Goal: Task Accomplishment & Management: Use online tool/utility

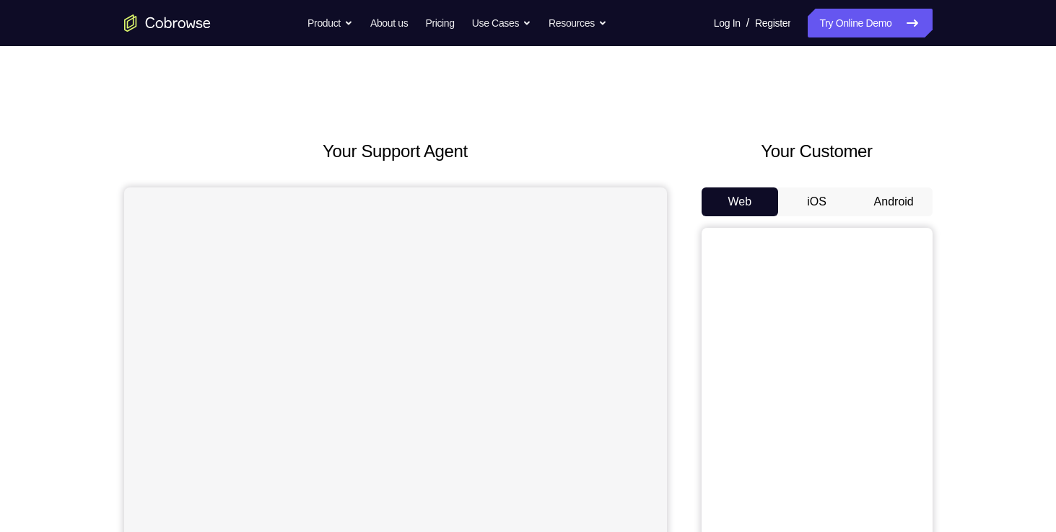
click at [899, 209] on button "Android" at bounding box center [893, 202] width 77 height 29
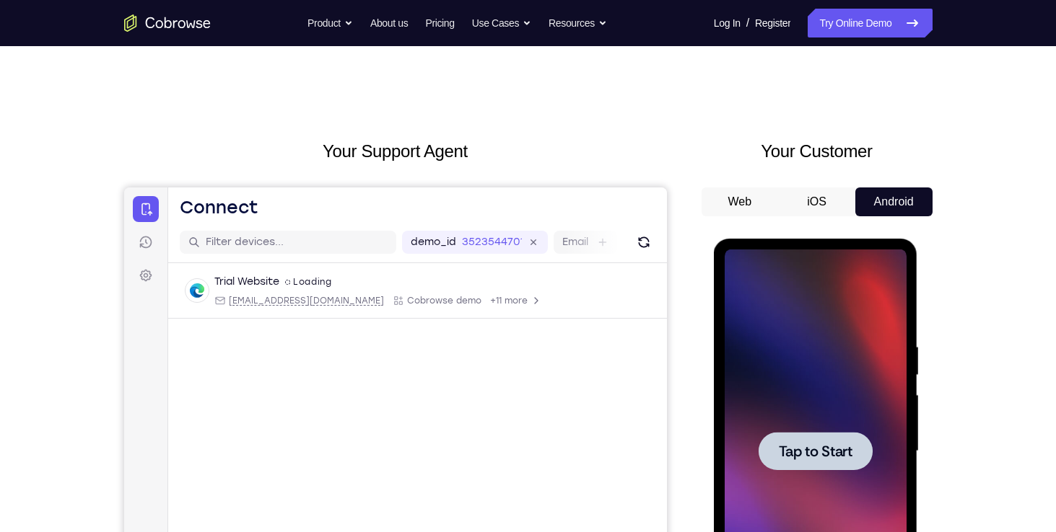
scroll to position [72, 0]
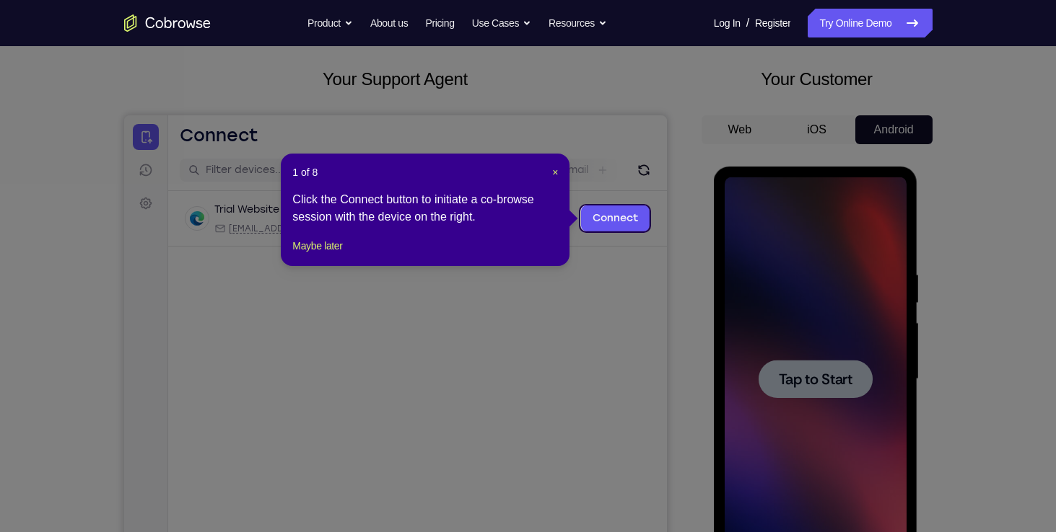
click at [818, 367] on icon at bounding box center [533, 266] width 1066 height 532
click at [556, 175] on span "×" at bounding box center [555, 173] width 6 height 12
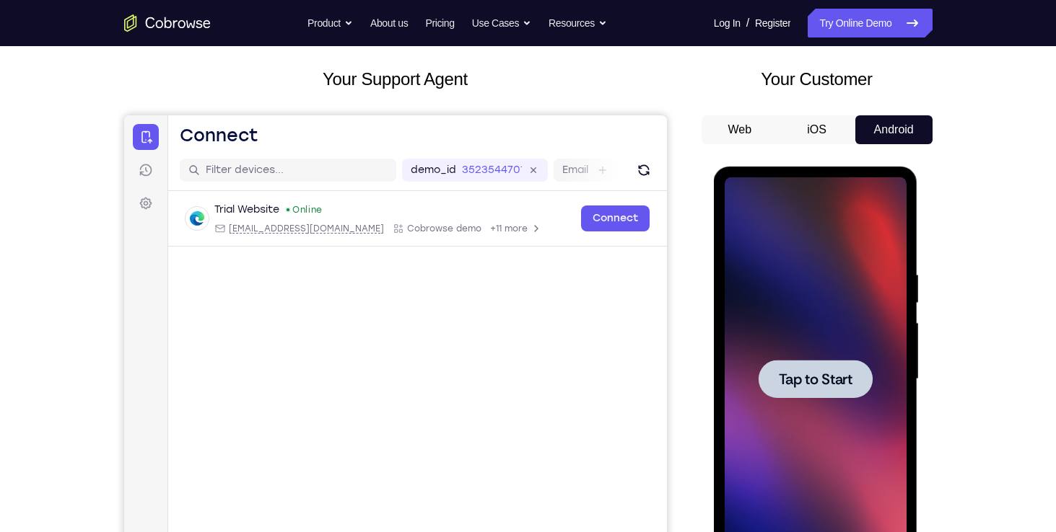
click at [737, 269] on div at bounding box center [815, 379] width 182 height 404
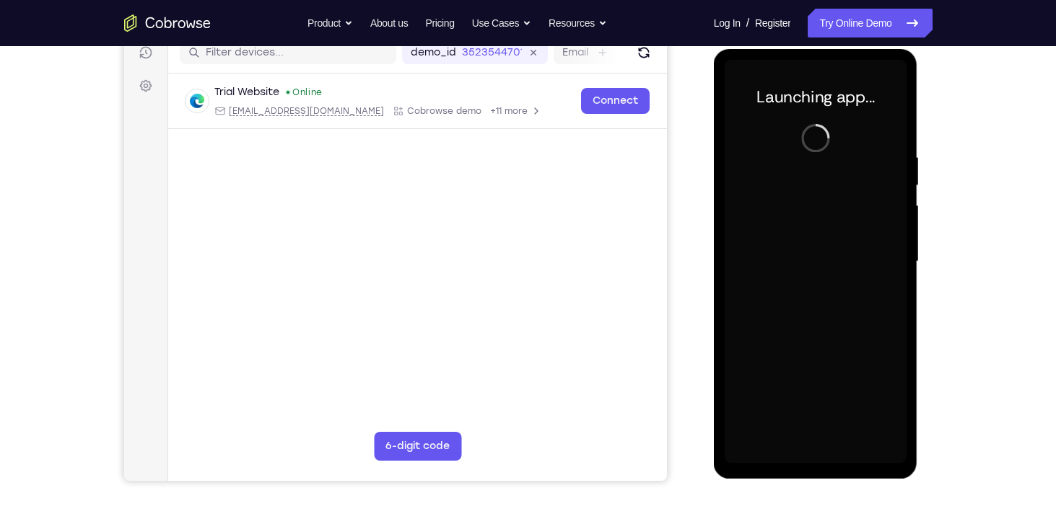
scroll to position [194, 0]
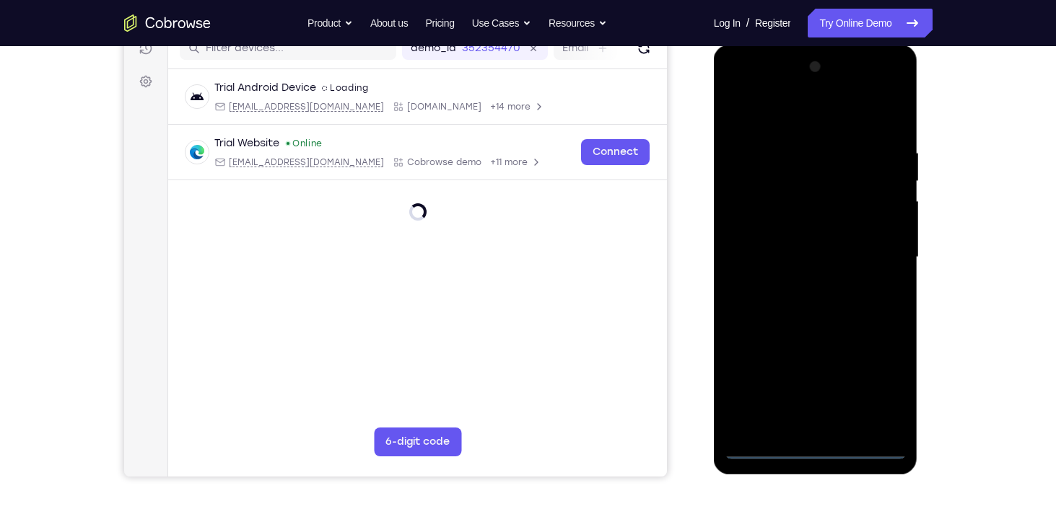
click at [821, 452] on div at bounding box center [815, 258] width 182 height 404
click at [882, 377] on div at bounding box center [815, 258] width 182 height 404
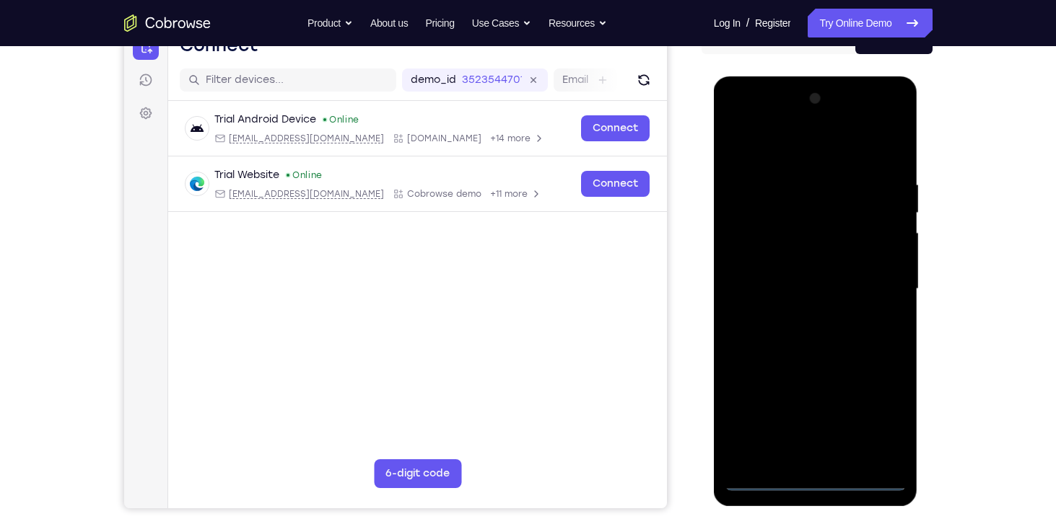
click at [770, 142] on div at bounding box center [815, 289] width 182 height 404
click at [879, 283] on div at bounding box center [815, 289] width 182 height 404
click at [796, 315] on div at bounding box center [815, 289] width 182 height 404
click at [785, 263] on div at bounding box center [815, 289] width 182 height 404
click at [791, 225] on div at bounding box center [815, 289] width 182 height 404
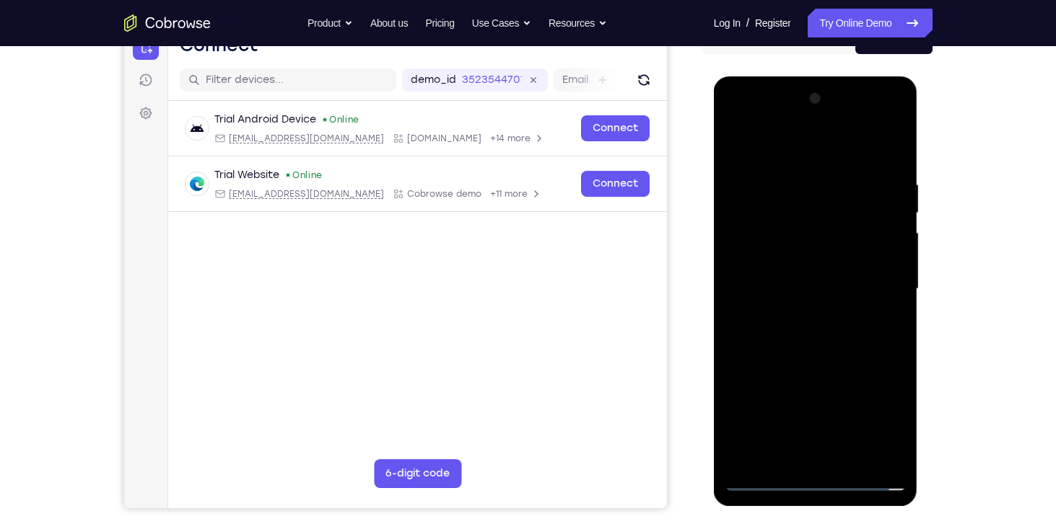
click at [803, 232] on div at bounding box center [815, 289] width 182 height 404
click at [886, 260] on div at bounding box center [815, 289] width 182 height 404
click at [830, 285] on div at bounding box center [815, 289] width 182 height 404
click at [828, 333] on div at bounding box center [815, 289] width 182 height 404
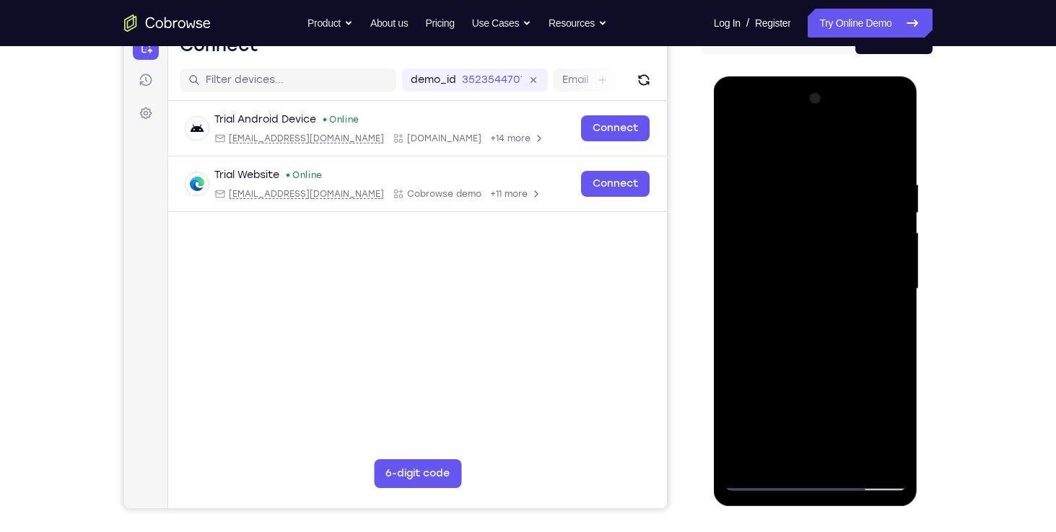
click at [828, 333] on div at bounding box center [815, 289] width 182 height 404
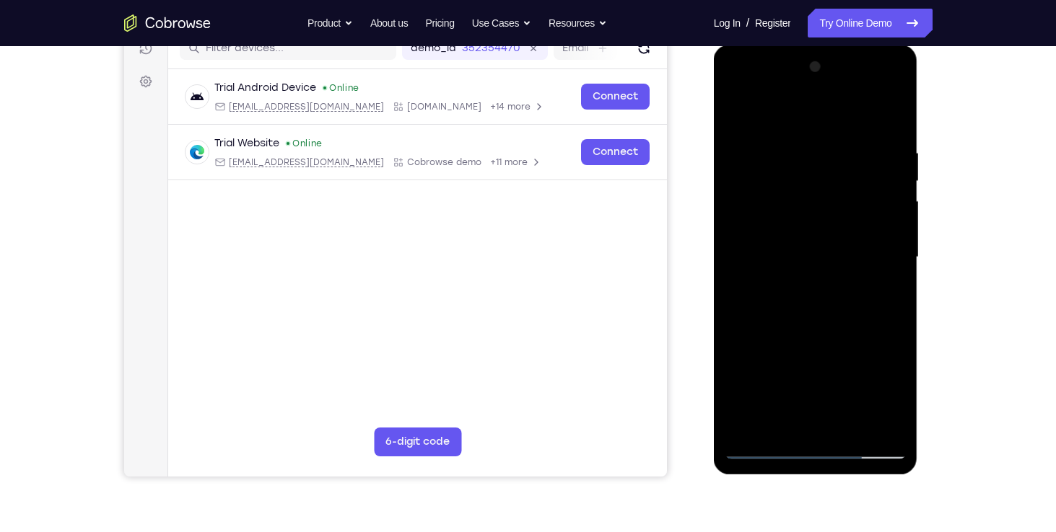
click at [821, 311] on div at bounding box center [815, 258] width 182 height 404
click at [893, 118] on div at bounding box center [815, 258] width 182 height 404
drag, startPoint x: 805, startPoint y: 337, endPoint x: 810, endPoint y: 296, distance: 41.4
click at [810, 296] on div at bounding box center [815, 258] width 182 height 404
click at [741, 190] on div at bounding box center [815, 258] width 182 height 404
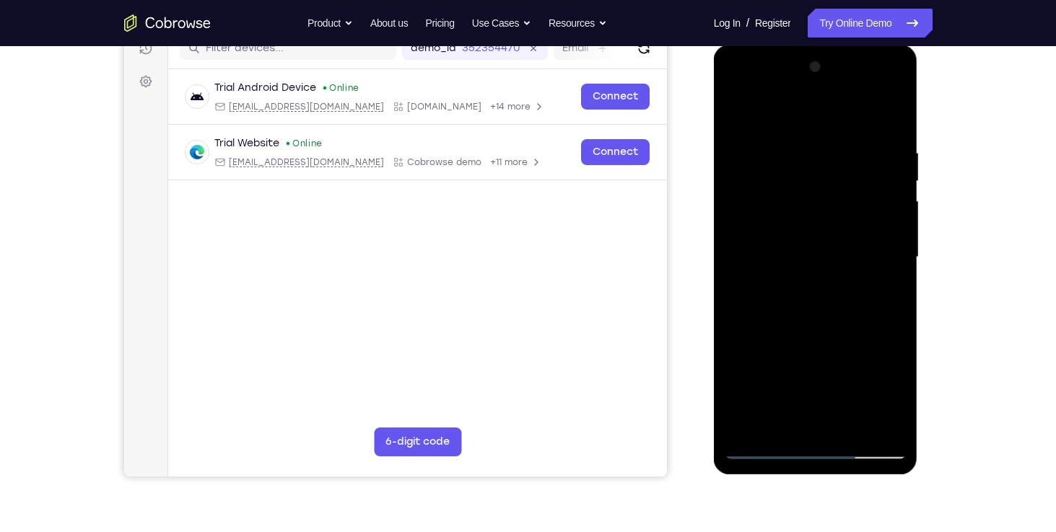
drag, startPoint x: 815, startPoint y: 307, endPoint x: 828, endPoint y: 228, distance: 80.5
click at [828, 228] on div at bounding box center [815, 258] width 182 height 404
drag, startPoint x: 824, startPoint y: 312, endPoint x: 847, endPoint y: 193, distance: 121.3
click at [847, 193] on div at bounding box center [815, 258] width 182 height 404
drag, startPoint x: 847, startPoint y: 193, endPoint x: 818, endPoint y: 403, distance: 212.8
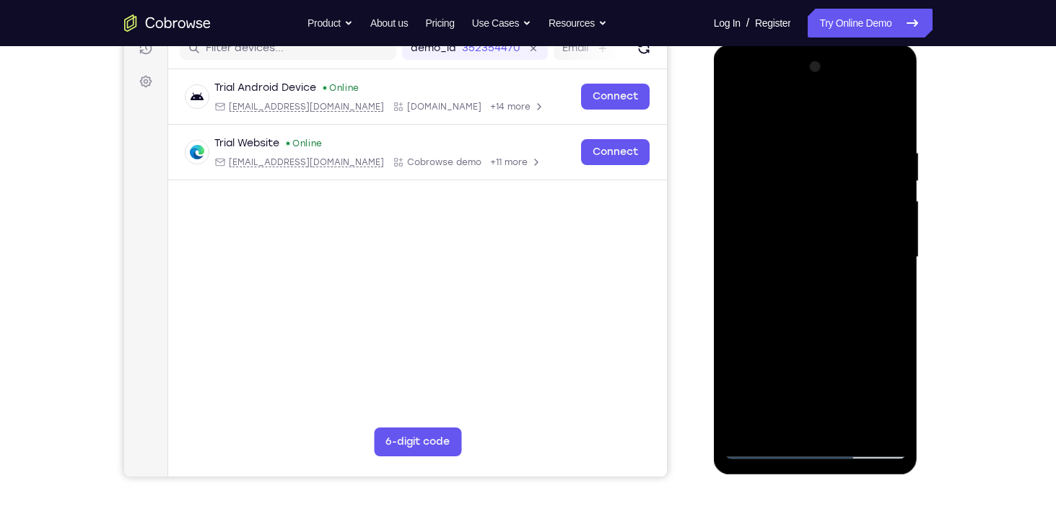
click at [818, 403] on div at bounding box center [815, 258] width 182 height 404
click at [851, 426] on div at bounding box center [815, 258] width 182 height 404
click at [812, 309] on div at bounding box center [815, 258] width 182 height 404
click at [879, 275] on div at bounding box center [815, 258] width 182 height 404
click at [809, 251] on div at bounding box center [815, 258] width 182 height 404
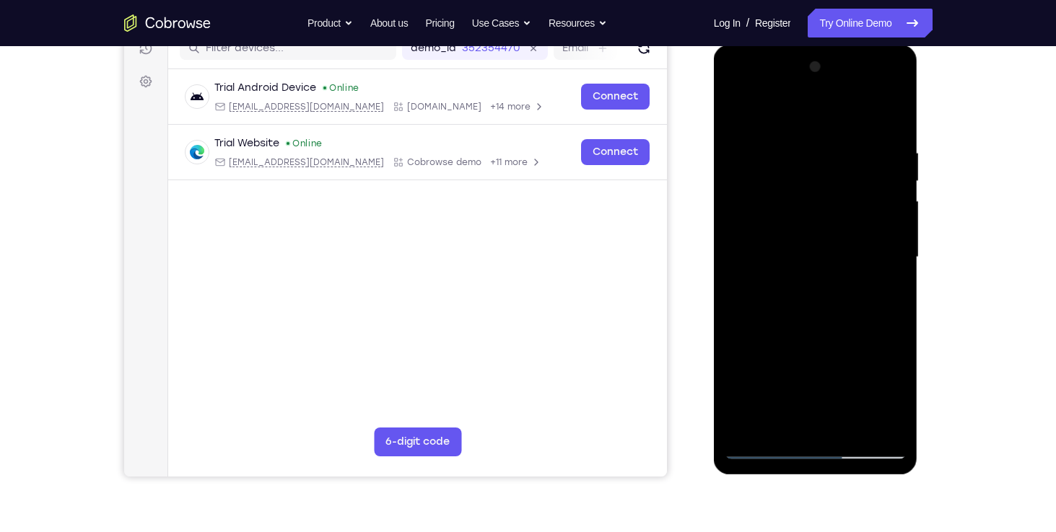
click at [887, 298] on div at bounding box center [815, 258] width 182 height 404
click at [885, 296] on div at bounding box center [815, 258] width 182 height 404
click at [738, 110] on div at bounding box center [815, 258] width 182 height 404
drag, startPoint x: 843, startPoint y: 354, endPoint x: 841, endPoint y: 302, distance: 51.3
click at [841, 302] on div at bounding box center [815, 258] width 182 height 404
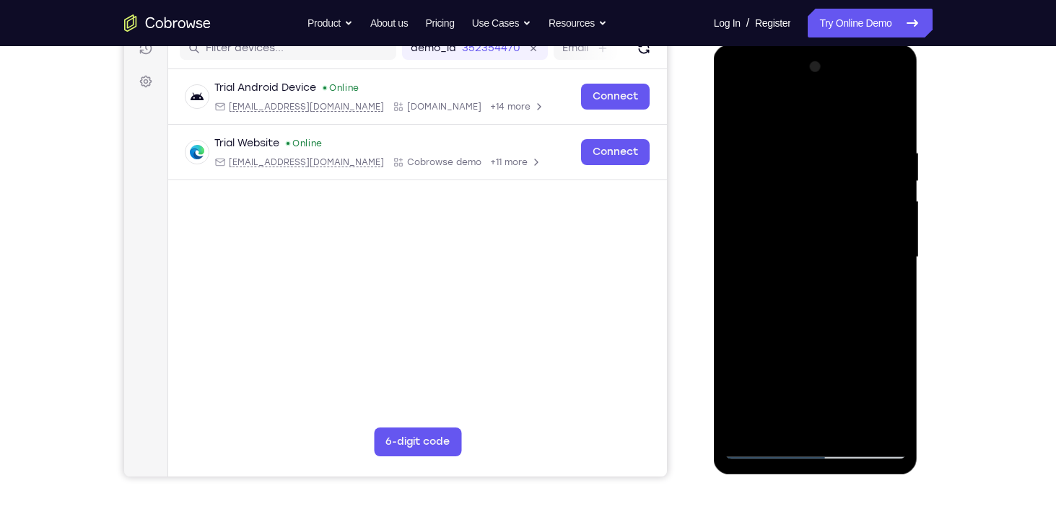
drag, startPoint x: 836, startPoint y: 311, endPoint x: 828, endPoint y: 406, distance: 94.9
click at [828, 406] on div at bounding box center [815, 258] width 182 height 404
click at [797, 286] on div at bounding box center [815, 258] width 182 height 404
click at [887, 294] on div at bounding box center [815, 258] width 182 height 404
click at [838, 196] on div at bounding box center [815, 258] width 182 height 404
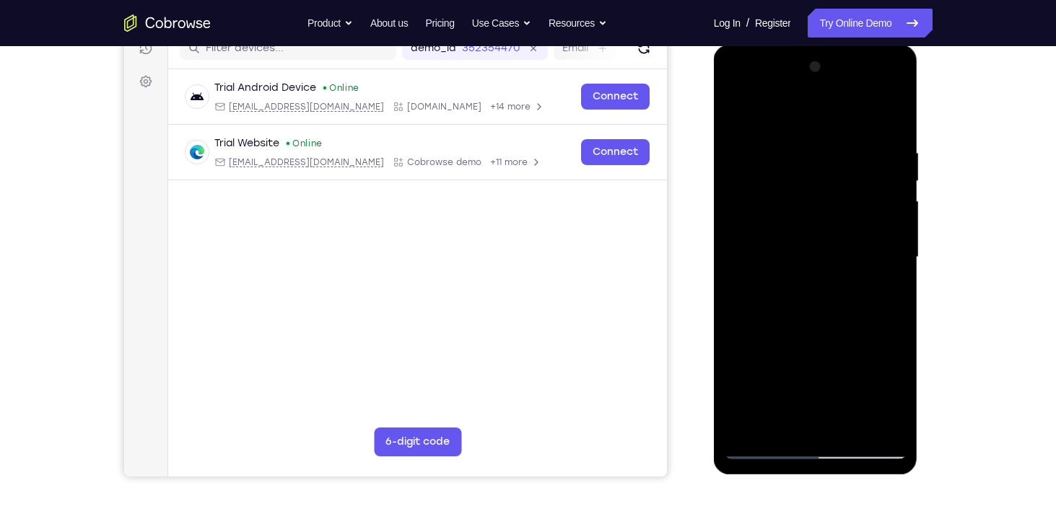
click at [812, 319] on div at bounding box center [815, 258] width 182 height 404
click at [786, 305] on div at bounding box center [815, 258] width 182 height 404
click at [797, 250] on div at bounding box center [815, 258] width 182 height 404
click at [825, 322] on div at bounding box center [815, 258] width 182 height 404
click at [801, 322] on div at bounding box center [815, 258] width 182 height 404
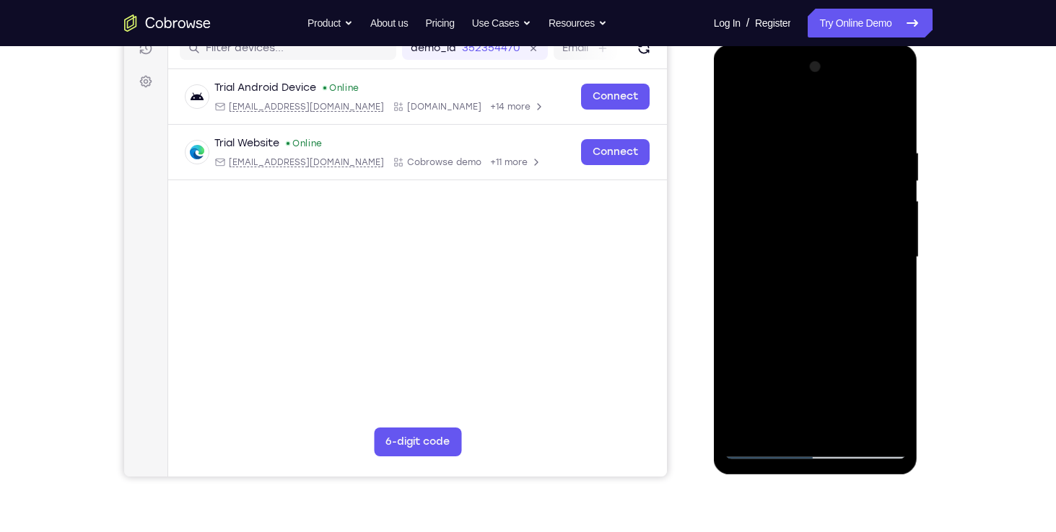
click at [773, 306] on div at bounding box center [815, 258] width 182 height 404
click at [797, 251] on div at bounding box center [815, 258] width 182 height 404
click at [865, 328] on div at bounding box center [815, 258] width 182 height 404
click at [837, 323] on div at bounding box center [815, 258] width 182 height 404
click at [823, 307] on div at bounding box center [815, 258] width 182 height 404
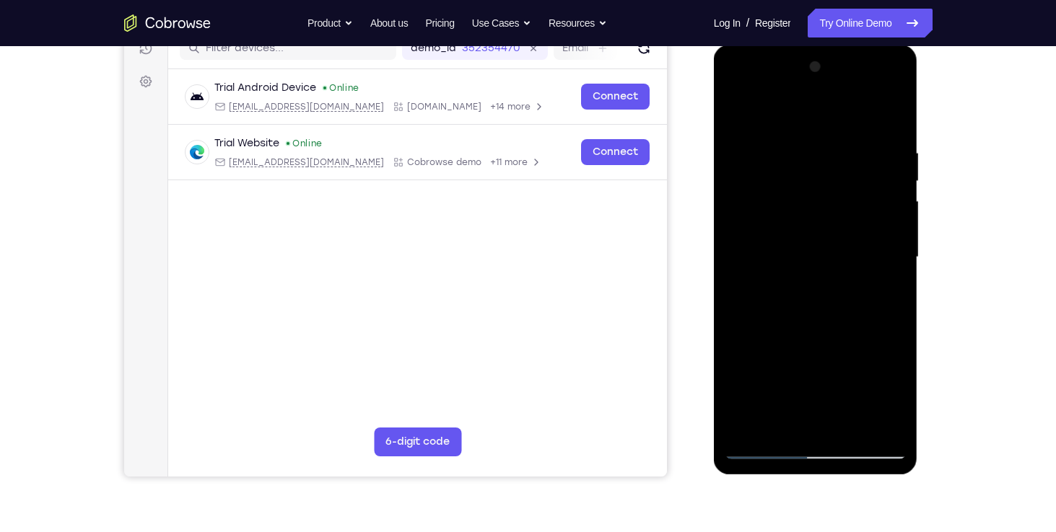
click at [816, 262] on div at bounding box center [815, 258] width 182 height 404
click at [824, 320] on div at bounding box center [815, 258] width 182 height 404
click at [796, 323] on div at bounding box center [815, 258] width 182 height 404
click at [781, 310] on div at bounding box center [815, 258] width 182 height 404
click at [789, 252] on div at bounding box center [815, 258] width 182 height 404
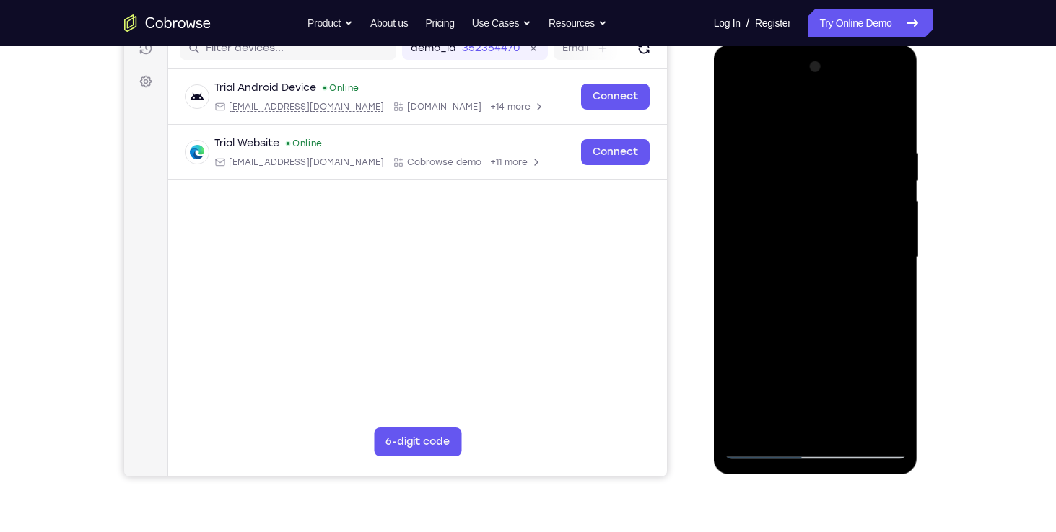
click at [789, 317] on div at bounding box center [815, 258] width 182 height 404
click at [760, 319] on div at bounding box center [815, 258] width 182 height 404
click at [763, 299] on div at bounding box center [815, 258] width 182 height 404
click at [808, 262] on div at bounding box center [815, 258] width 182 height 404
click at [856, 284] on div at bounding box center [815, 258] width 182 height 404
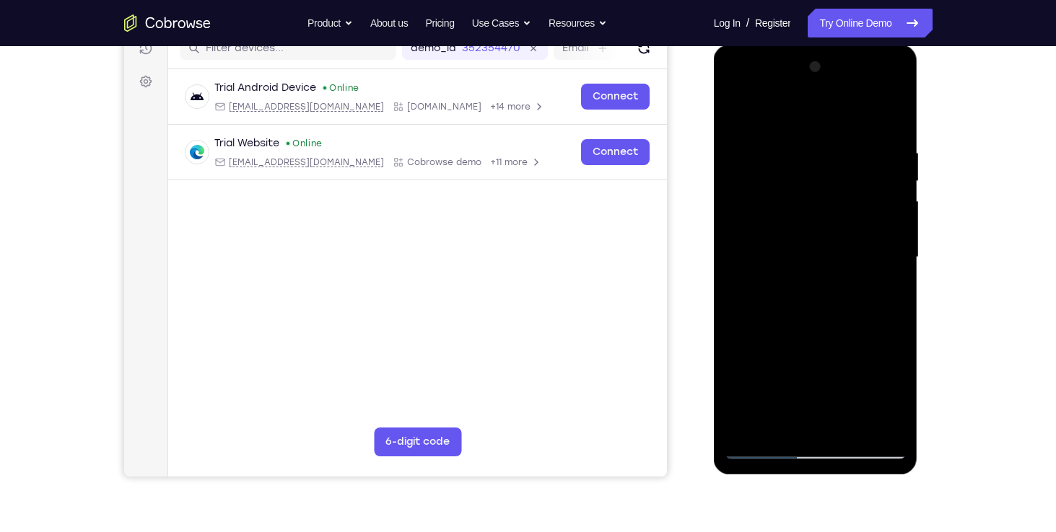
click at [795, 273] on div at bounding box center [815, 258] width 182 height 404
click at [783, 259] on div at bounding box center [815, 258] width 182 height 404
click at [825, 281] on div at bounding box center [815, 258] width 182 height 404
click at [805, 278] on div at bounding box center [815, 258] width 182 height 404
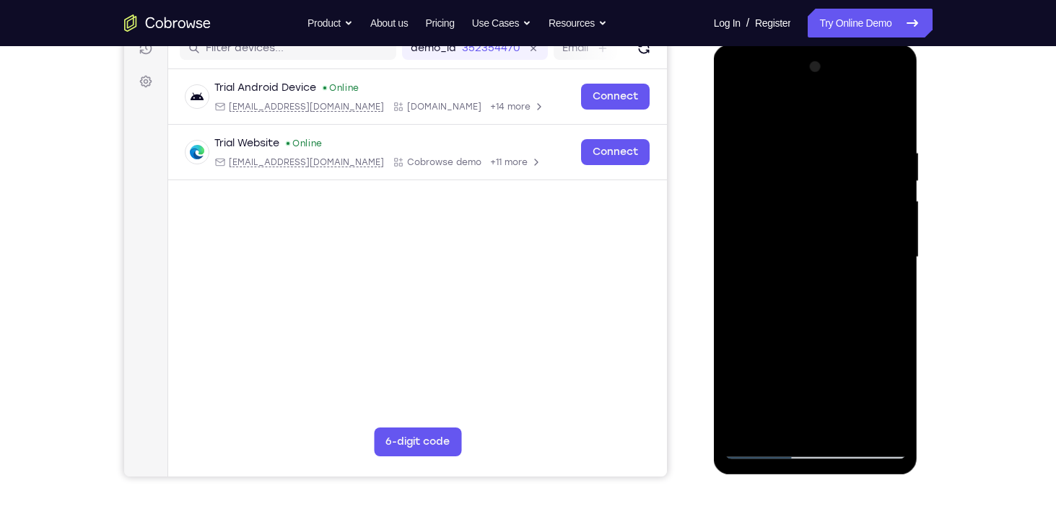
click at [784, 261] on div at bounding box center [815, 258] width 182 height 404
click at [740, 107] on div at bounding box center [815, 258] width 182 height 404
drag, startPoint x: 833, startPoint y: 376, endPoint x: 841, endPoint y: 241, distance: 135.2
click at [841, 241] on div at bounding box center [815, 258] width 182 height 404
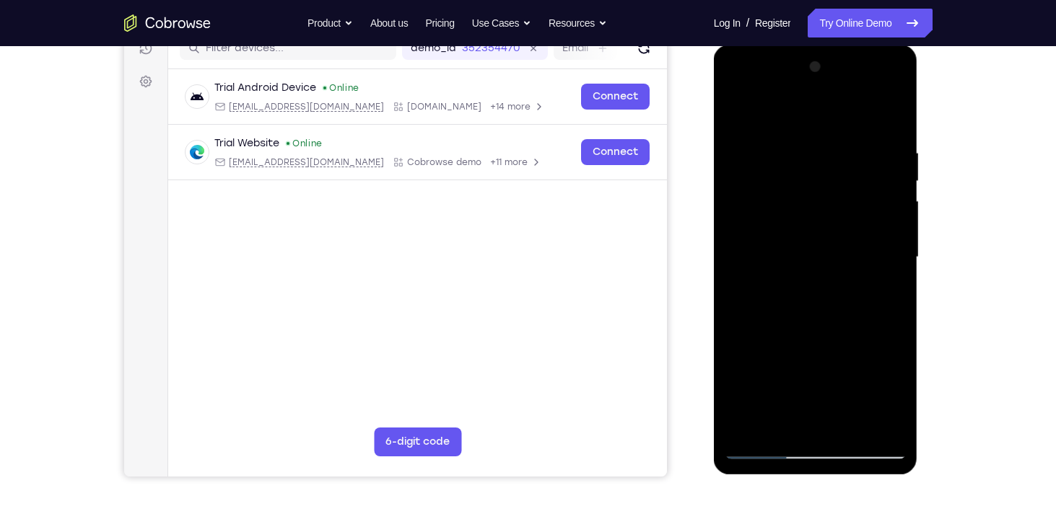
drag, startPoint x: 821, startPoint y: 355, endPoint x: 824, endPoint y: 234, distance: 121.3
click at [824, 234] on div at bounding box center [815, 258] width 182 height 404
drag, startPoint x: 805, startPoint y: 349, endPoint x: 809, endPoint y: 222, distance: 127.0
click at [809, 222] on div at bounding box center [815, 258] width 182 height 404
drag, startPoint x: 787, startPoint y: 359, endPoint x: 814, endPoint y: 246, distance: 115.7
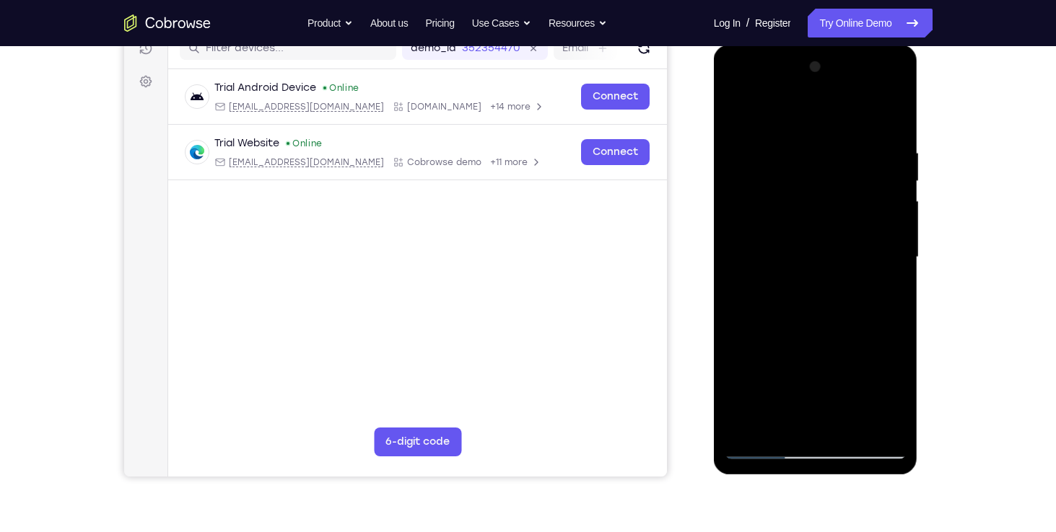
click at [814, 246] on div at bounding box center [815, 258] width 182 height 404
drag, startPoint x: 797, startPoint y: 408, endPoint x: 838, endPoint y: 222, distance: 189.8
click at [838, 222] on div at bounding box center [815, 258] width 182 height 404
click at [805, 317] on div at bounding box center [815, 258] width 182 height 404
click at [784, 115] on div at bounding box center [815, 258] width 182 height 404
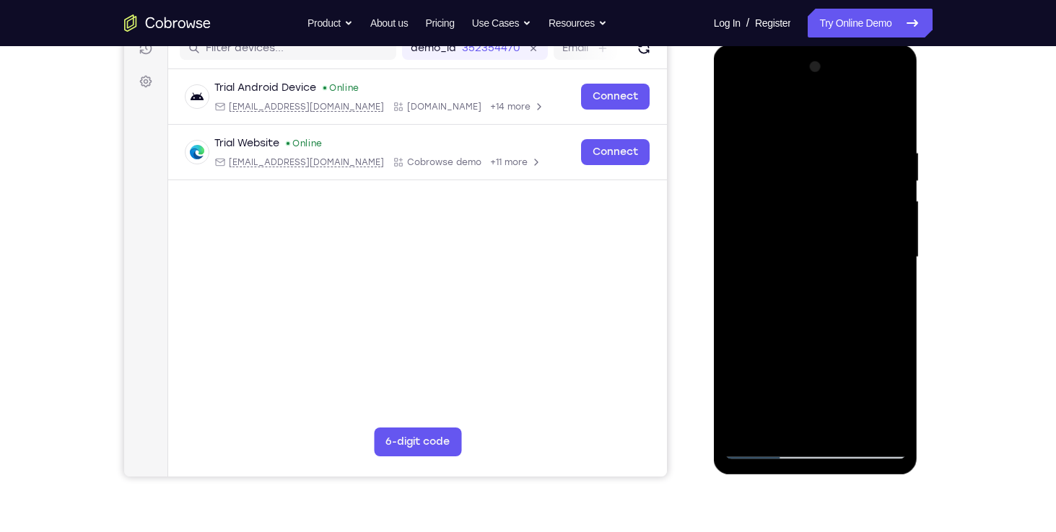
click at [738, 108] on div at bounding box center [815, 258] width 182 height 404
drag, startPoint x: 786, startPoint y: 369, endPoint x: 812, endPoint y: 74, distance: 295.5
click at [812, 74] on div at bounding box center [815, 258] width 182 height 404
drag, startPoint x: 809, startPoint y: 346, endPoint x: 865, endPoint y: 100, distance: 252.4
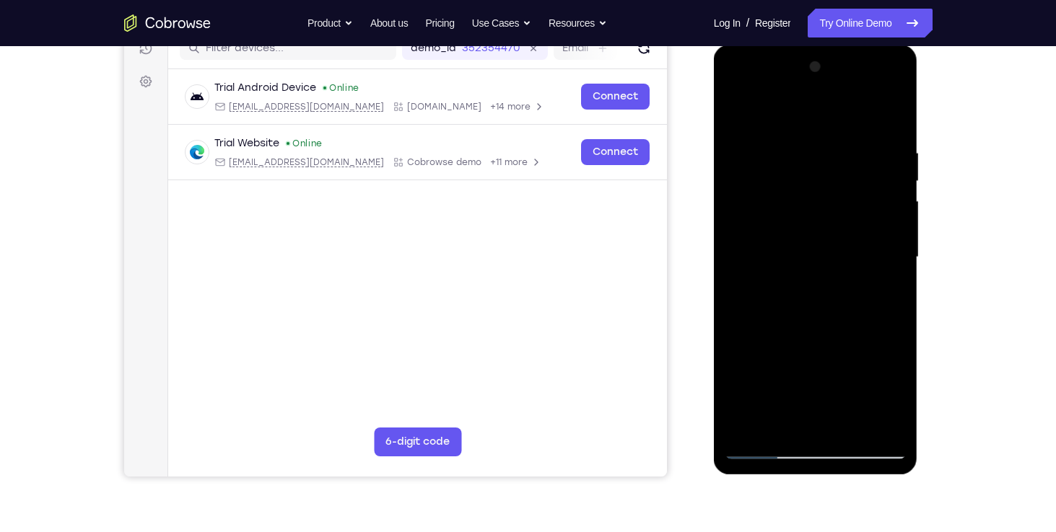
click at [865, 100] on div at bounding box center [815, 258] width 182 height 404
drag, startPoint x: 812, startPoint y: 344, endPoint x: 843, endPoint y: 201, distance: 146.3
click at [843, 201] on div at bounding box center [815, 258] width 182 height 404
drag, startPoint x: 790, startPoint y: 362, endPoint x: 813, endPoint y: 246, distance: 118.4
click at [813, 246] on div at bounding box center [815, 258] width 182 height 404
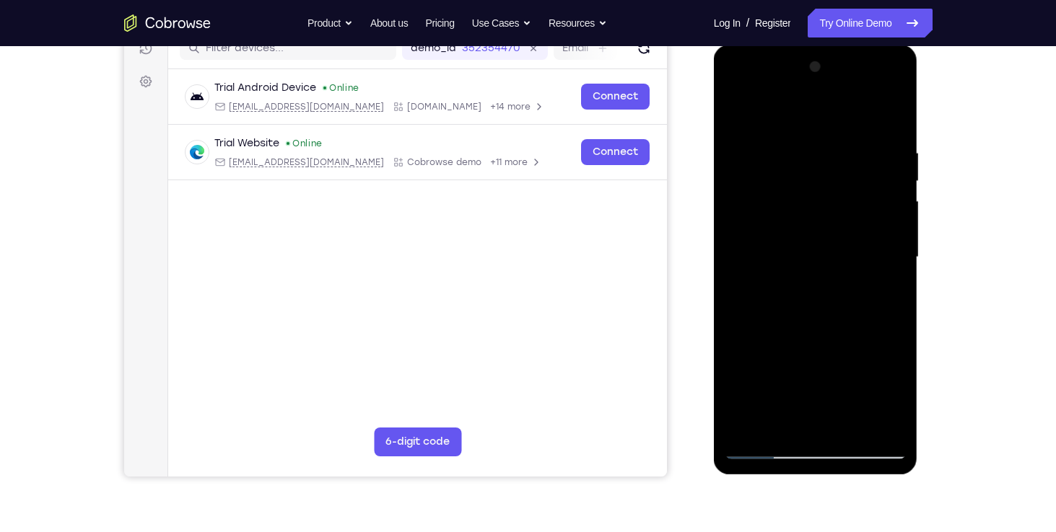
drag, startPoint x: 786, startPoint y: 381, endPoint x: 809, endPoint y: 272, distance: 111.4
click at [809, 272] on div at bounding box center [815, 258] width 182 height 404
drag, startPoint x: 810, startPoint y: 365, endPoint x: 823, endPoint y: 298, distance: 68.3
click at [823, 298] on div at bounding box center [815, 258] width 182 height 404
drag, startPoint x: 794, startPoint y: 398, endPoint x: 818, endPoint y: 314, distance: 86.8
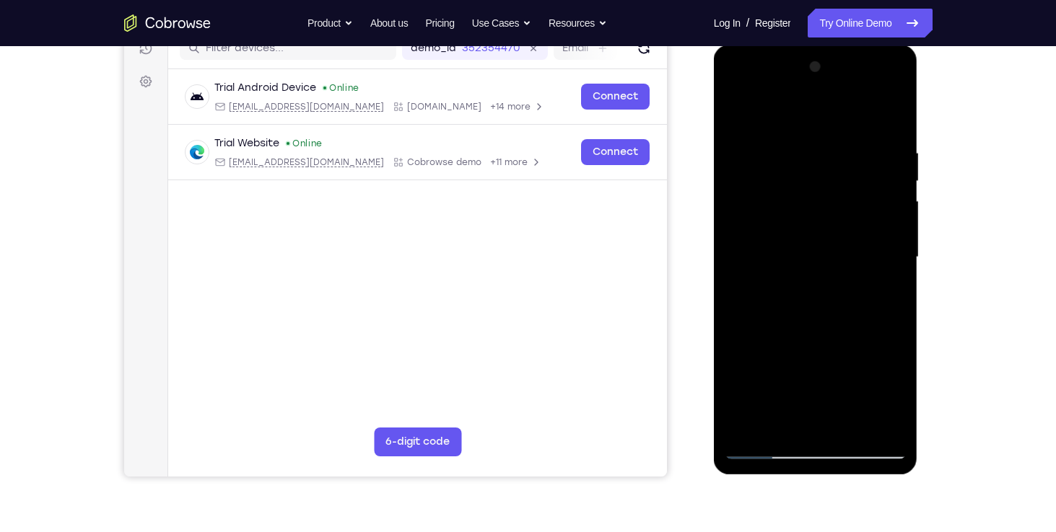
click at [818, 314] on div at bounding box center [815, 258] width 182 height 404
drag, startPoint x: 799, startPoint y: 411, endPoint x: 831, endPoint y: 286, distance: 129.5
click at [831, 286] on div at bounding box center [815, 258] width 182 height 404
drag, startPoint x: 805, startPoint y: 410, endPoint x: 828, endPoint y: 308, distance: 104.3
click at [828, 308] on div at bounding box center [815, 258] width 182 height 404
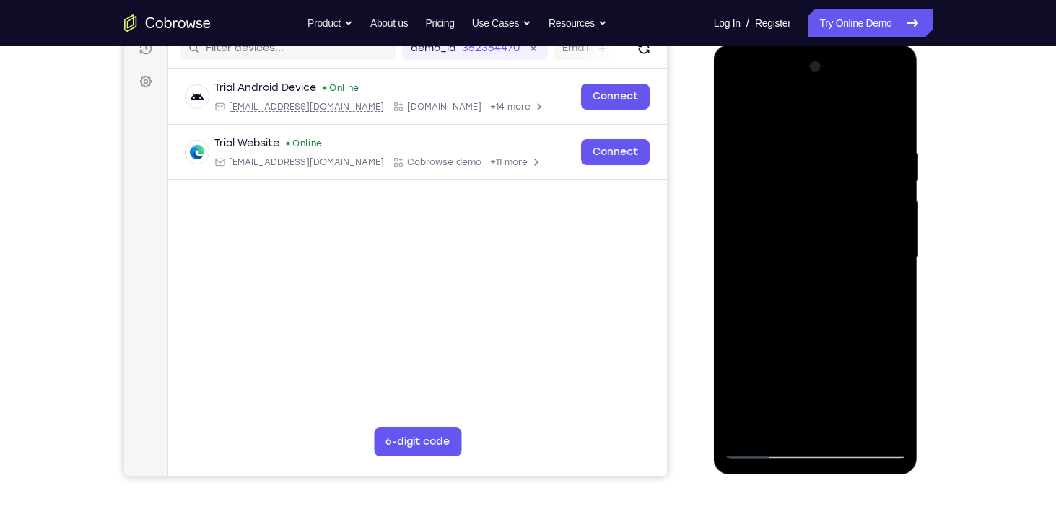
drag, startPoint x: 798, startPoint y: 412, endPoint x: 809, endPoint y: 226, distance: 186.5
click at [809, 226] on div at bounding box center [815, 258] width 182 height 404
drag, startPoint x: 783, startPoint y: 351, endPoint x: 814, endPoint y: 250, distance: 106.4
click at [814, 250] on div at bounding box center [815, 258] width 182 height 404
drag, startPoint x: 779, startPoint y: 388, endPoint x: 786, endPoint y: 351, distance: 37.6
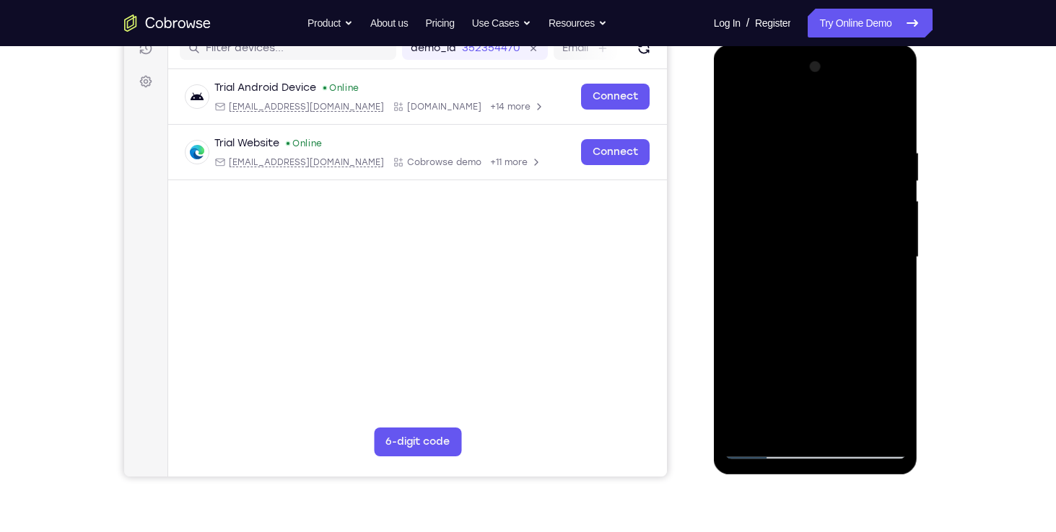
click at [786, 351] on div at bounding box center [815, 258] width 182 height 404
click at [787, 327] on div at bounding box center [815, 258] width 182 height 404
click at [784, 111] on div at bounding box center [815, 258] width 182 height 404
drag, startPoint x: 836, startPoint y: 288, endPoint x: 840, endPoint y: 170, distance: 118.4
click at [840, 170] on div at bounding box center [815, 258] width 182 height 404
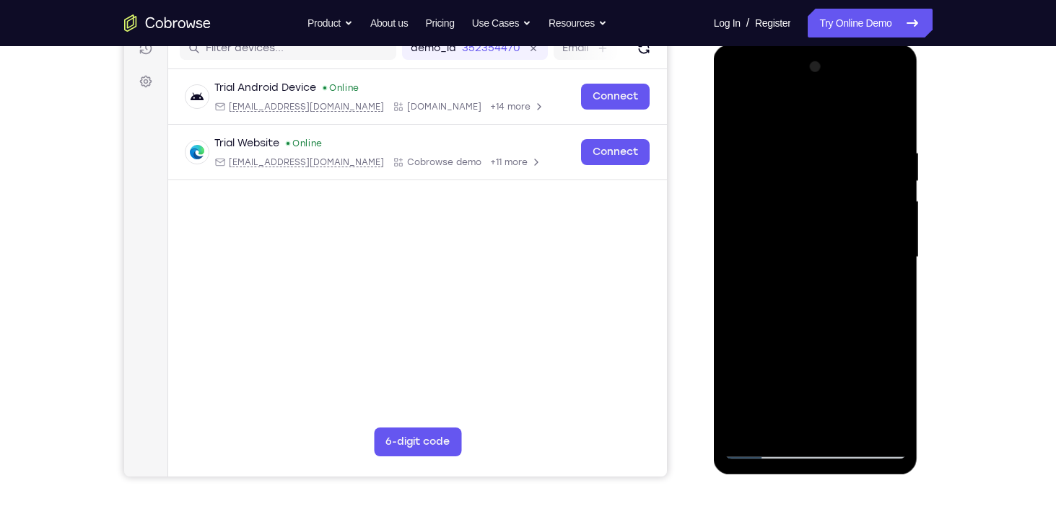
drag, startPoint x: 817, startPoint y: 328, endPoint x: 838, endPoint y: 196, distance: 133.8
click at [838, 196] on div at bounding box center [815, 258] width 182 height 404
drag, startPoint x: 824, startPoint y: 267, endPoint x: 842, endPoint y: 181, distance: 87.7
click at [842, 181] on div at bounding box center [815, 258] width 182 height 404
drag, startPoint x: 843, startPoint y: 295, endPoint x: 849, endPoint y: 203, distance: 92.5
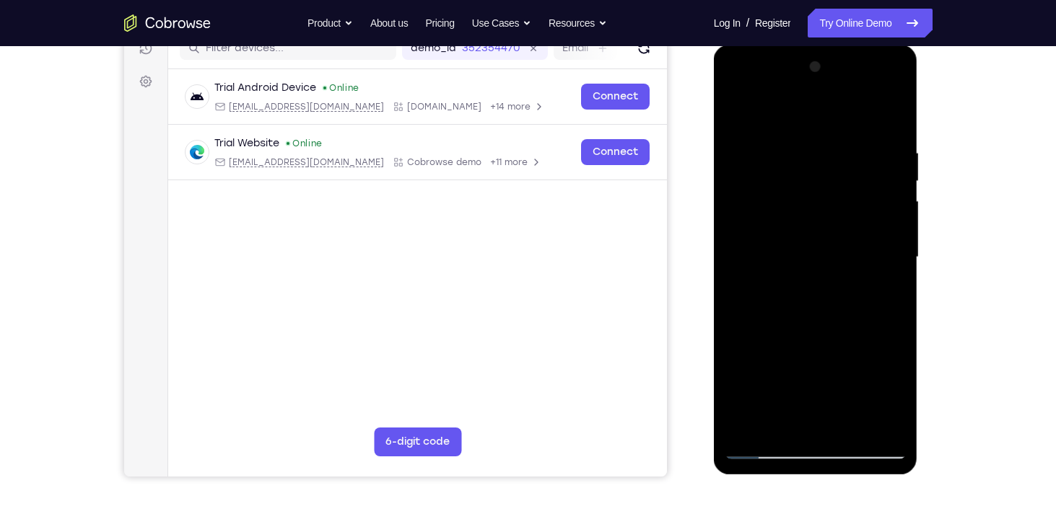
click at [849, 203] on div at bounding box center [815, 258] width 182 height 404
drag, startPoint x: 829, startPoint y: 317, endPoint x: 853, endPoint y: 240, distance: 80.8
click at [853, 240] on div at bounding box center [815, 258] width 182 height 404
click at [849, 432] on div at bounding box center [815, 258] width 182 height 404
drag, startPoint x: 793, startPoint y: 381, endPoint x: 795, endPoint y: 170, distance: 210.7
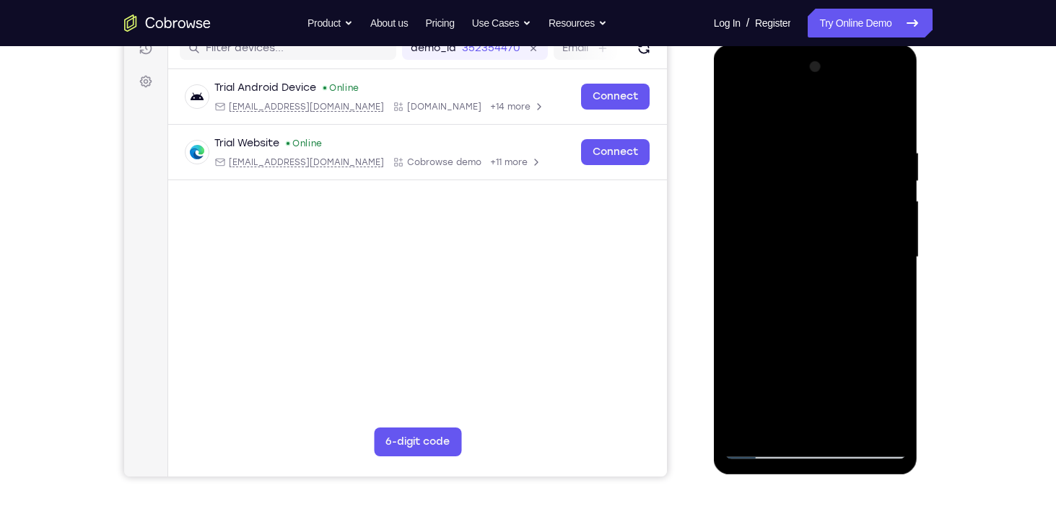
click at [795, 170] on div at bounding box center [815, 258] width 182 height 404
drag, startPoint x: 796, startPoint y: 399, endPoint x: 789, endPoint y: 204, distance: 194.9
click at [789, 204] on div at bounding box center [815, 258] width 182 height 404
drag, startPoint x: 778, startPoint y: 390, endPoint x: 799, endPoint y: 175, distance: 215.3
click at [799, 175] on div at bounding box center [815, 258] width 182 height 404
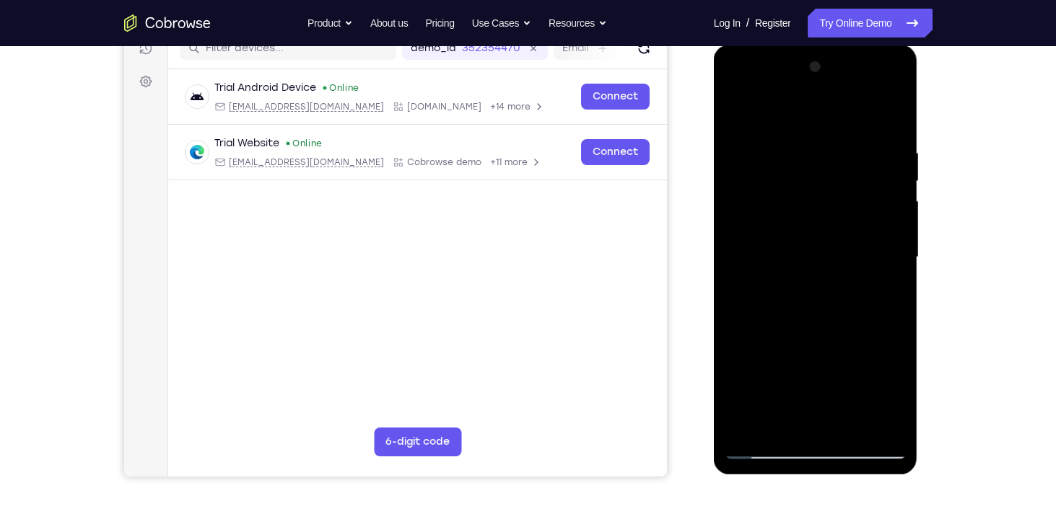
drag, startPoint x: 785, startPoint y: 364, endPoint x: 812, endPoint y: 175, distance: 191.0
click at [812, 175] on div at bounding box center [815, 258] width 182 height 404
drag, startPoint x: 784, startPoint y: 377, endPoint x: 807, endPoint y: 225, distance: 153.4
click at [807, 225] on div at bounding box center [815, 258] width 182 height 404
drag, startPoint x: 810, startPoint y: 410, endPoint x: 818, endPoint y: 263, distance: 147.4
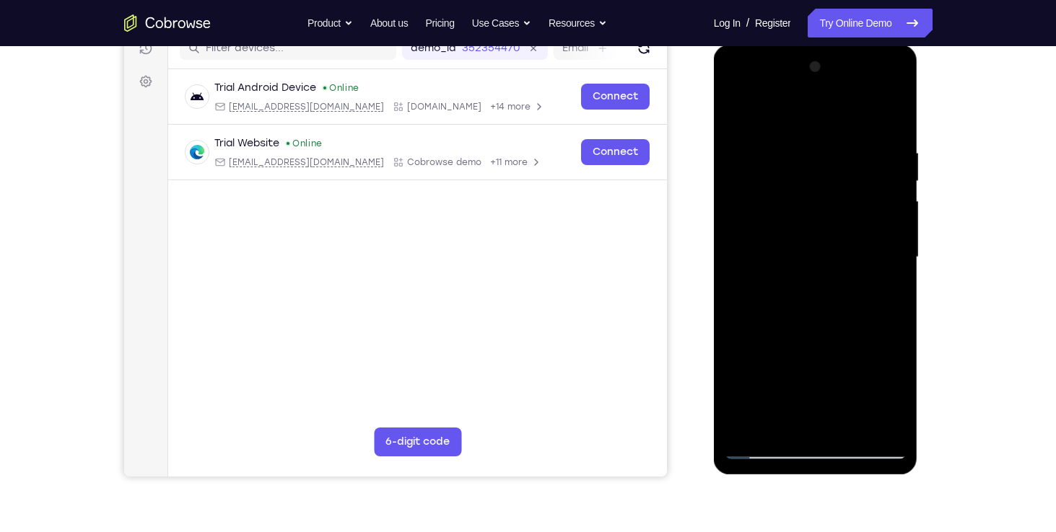
click at [818, 263] on div at bounding box center [815, 258] width 182 height 404
drag, startPoint x: 779, startPoint y: 382, endPoint x: 835, endPoint y: 228, distance: 163.7
click at [835, 228] on div at bounding box center [815, 258] width 182 height 404
drag, startPoint x: 757, startPoint y: 405, endPoint x: 801, endPoint y: 263, distance: 148.1
click at [801, 263] on div at bounding box center [815, 258] width 182 height 404
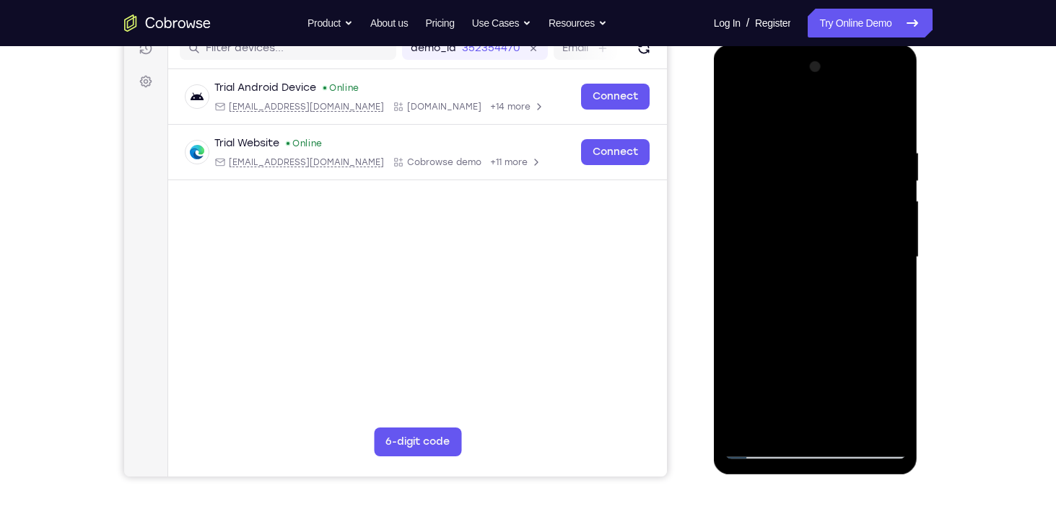
click at [773, 397] on div at bounding box center [815, 258] width 182 height 404
drag, startPoint x: 774, startPoint y: 426, endPoint x: 809, endPoint y: 287, distance: 143.5
click at [809, 287] on div at bounding box center [815, 258] width 182 height 404
drag, startPoint x: 787, startPoint y: 383, endPoint x: 808, endPoint y: 228, distance: 156.5
click at [808, 228] on div at bounding box center [815, 258] width 182 height 404
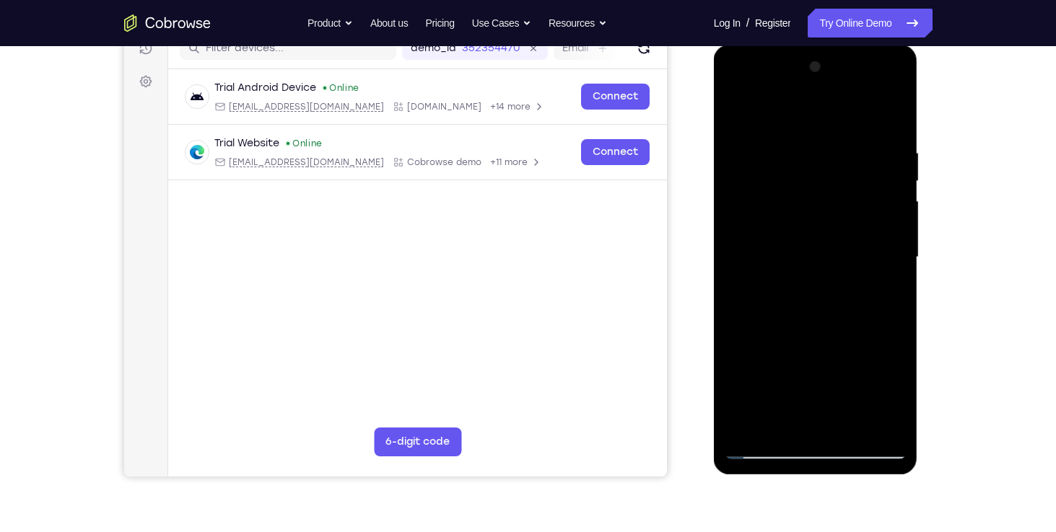
drag, startPoint x: 799, startPoint y: 353, endPoint x: 825, endPoint y: 203, distance: 152.3
click at [825, 203] on div at bounding box center [815, 258] width 182 height 404
drag, startPoint x: 771, startPoint y: 381, endPoint x: 810, endPoint y: 239, distance: 147.2
click at [810, 239] on div at bounding box center [815, 258] width 182 height 404
drag, startPoint x: 797, startPoint y: 377, endPoint x: 816, endPoint y: 253, distance: 125.5
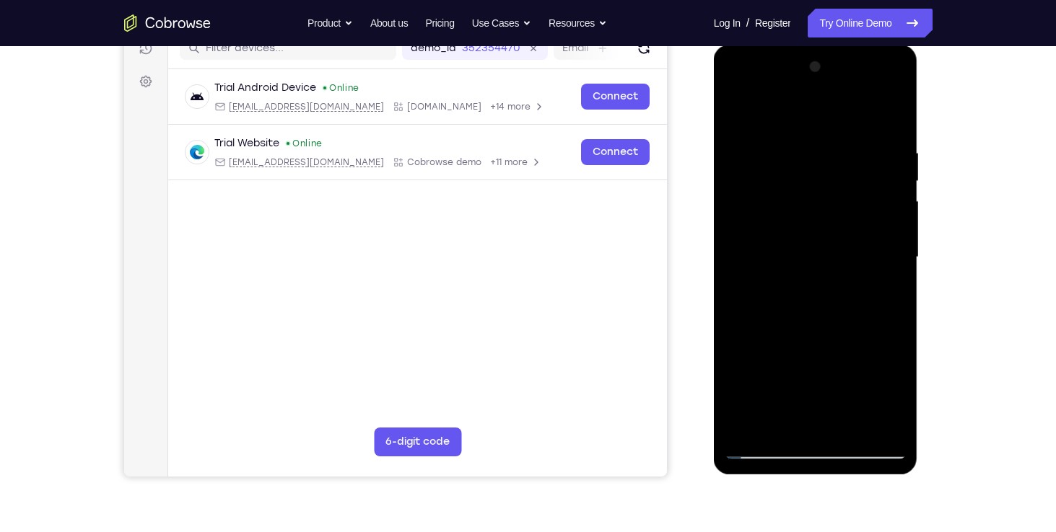
click at [816, 253] on div at bounding box center [815, 258] width 182 height 404
drag, startPoint x: 805, startPoint y: 382, endPoint x: 815, endPoint y: 302, distance: 80.0
click at [815, 302] on div at bounding box center [815, 258] width 182 height 404
click at [798, 304] on div at bounding box center [815, 258] width 182 height 404
click at [779, 114] on div at bounding box center [815, 258] width 182 height 404
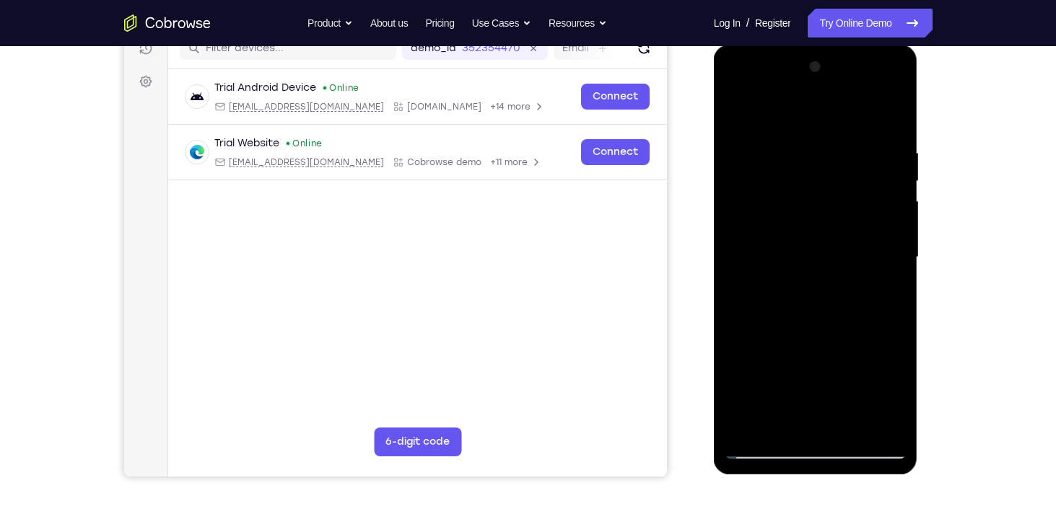
drag, startPoint x: 805, startPoint y: 251, endPoint x: 819, endPoint y: 159, distance: 93.4
click at [819, 159] on div at bounding box center [815, 258] width 182 height 404
click at [747, 247] on div at bounding box center [815, 258] width 182 height 404
click at [739, 115] on div at bounding box center [815, 258] width 182 height 404
click at [755, 329] on div at bounding box center [815, 258] width 182 height 404
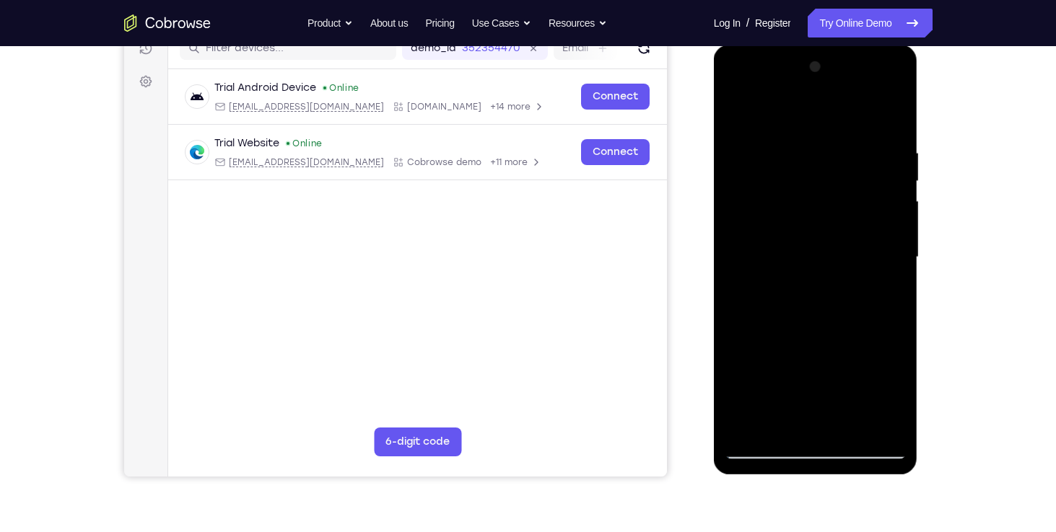
click at [773, 362] on div at bounding box center [815, 258] width 182 height 404
drag, startPoint x: 804, startPoint y: 281, endPoint x: 824, endPoint y: 185, distance: 98.1
click at [824, 185] on div at bounding box center [815, 258] width 182 height 404
drag, startPoint x: 818, startPoint y: 310, endPoint x: 815, endPoint y: 323, distance: 13.9
click at [815, 323] on div at bounding box center [815, 258] width 182 height 404
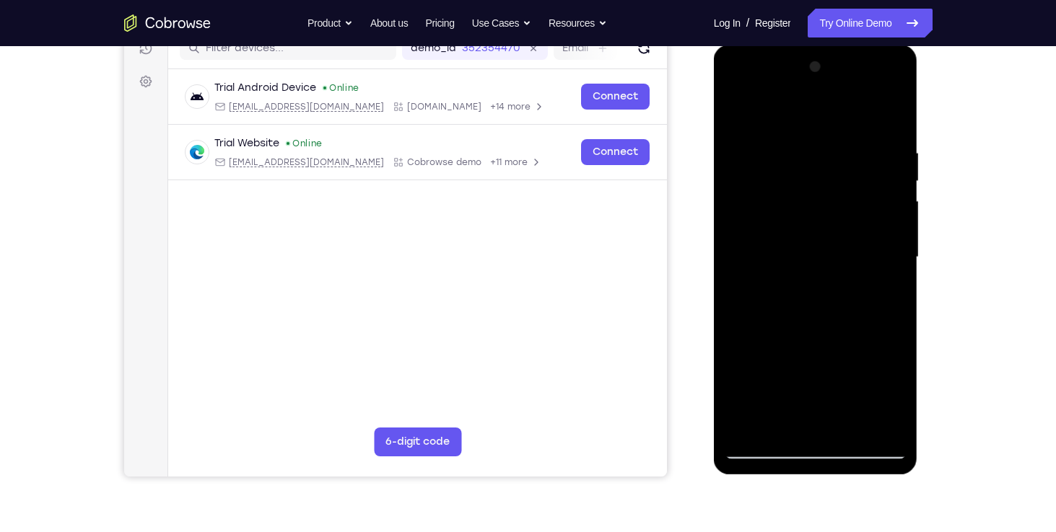
click at [732, 307] on div at bounding box center [815, 258] width 182 height 404
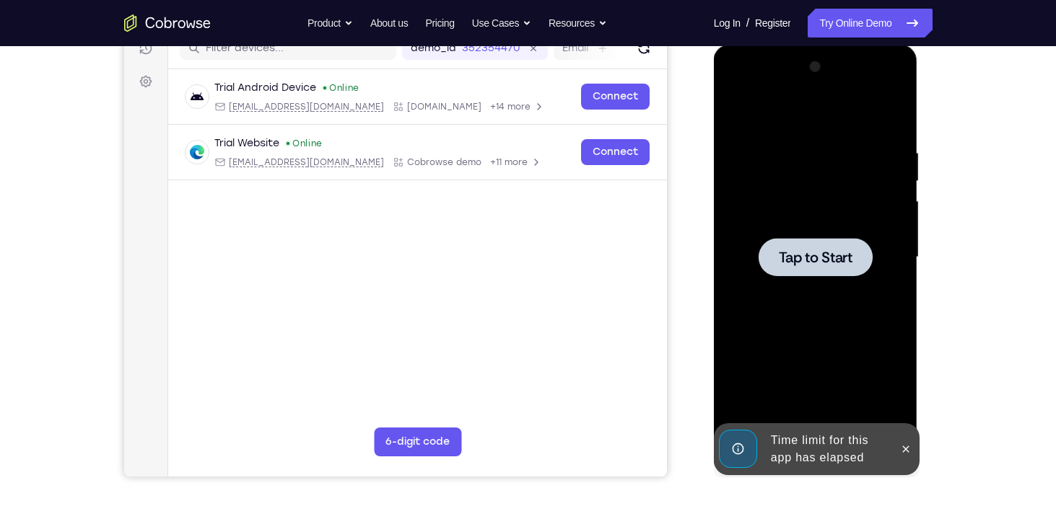
click at [786, 192] on div at bounding box center [815, 258] width 182 height 404
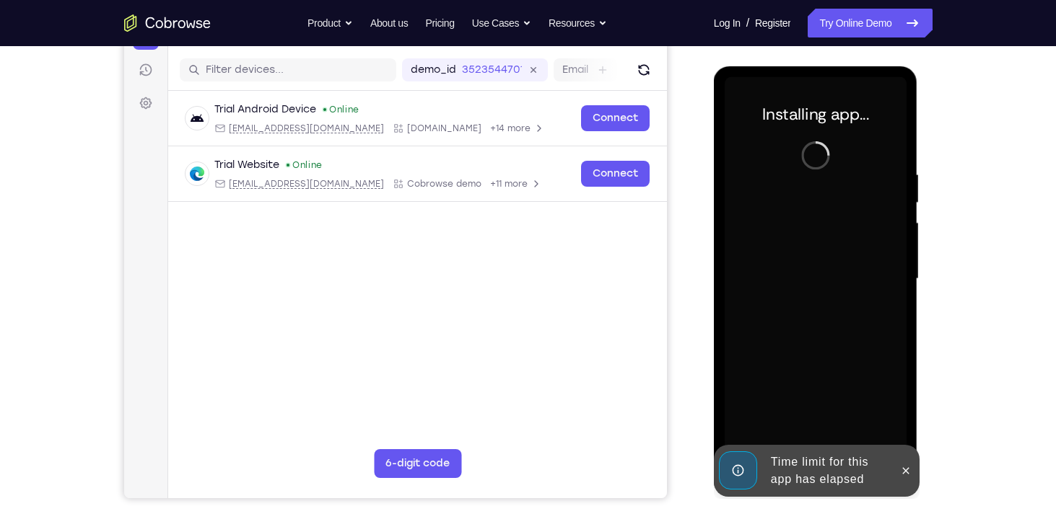
scroll to position [177, 0]
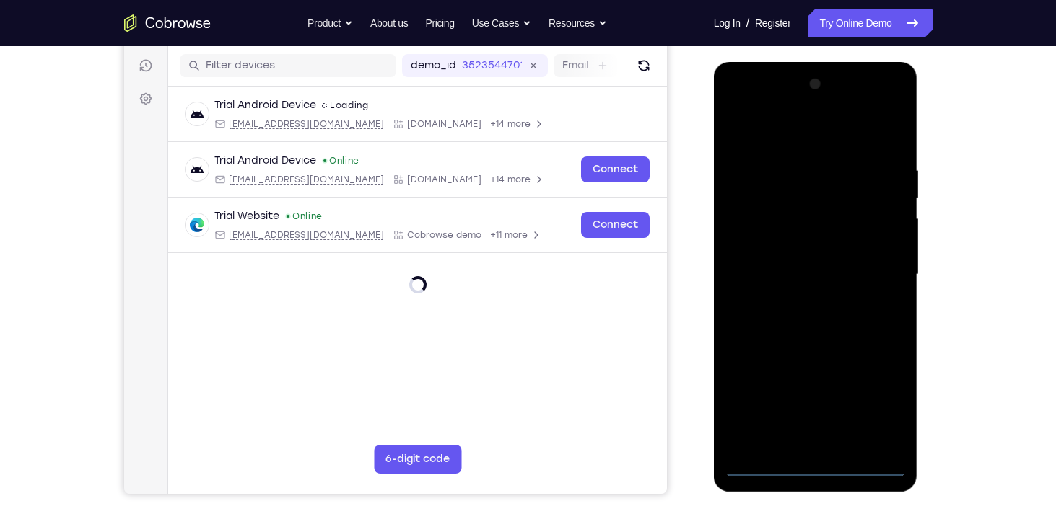
click at [823, 467] on div at bounding box center [815, 275] width 182 height 404
click at [877, 406] on div at bounding box center [815, 275] width 182 height 404
click at [753, 129] on div at bounding box center [815, 275] width 182 height 404
click at [867, 271] on div at bounding box center [815, 275] width 182 height 404
click at [797, 303] on div at bounding box center [815, 275] width 182 height 404
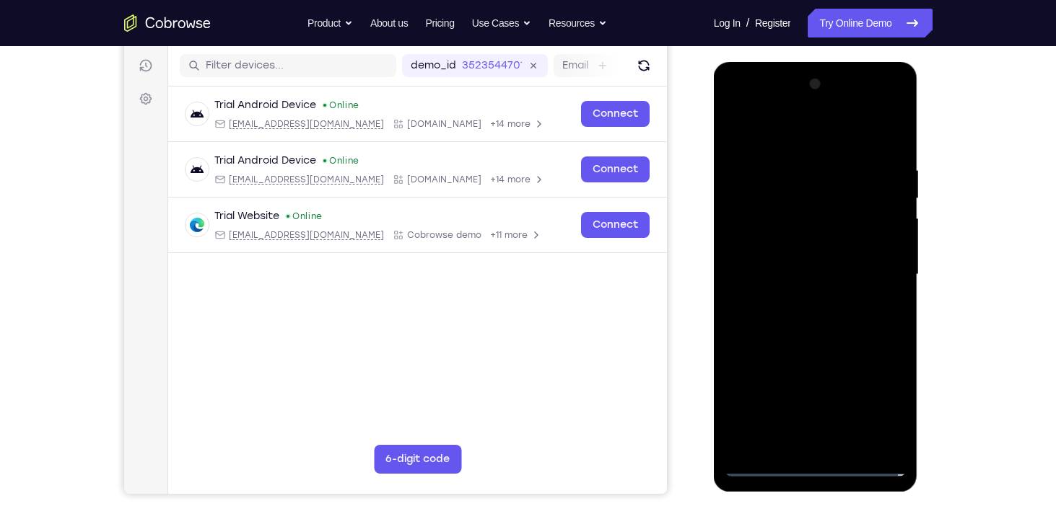
click at [790, 269] on div at bounding box center [815, 275] width 182 height 404
click at [787, 248] on div at bounding box center [815, 275] width 182 height 404
click at [797, 215] on div at bounding box center [815, 275] width 182 height 404
click at [809, 278] on div at bounding box center [815, 275] width 182 height 404
click at [842, 164] on div at bounding box center [815, 275] width 182 height 404
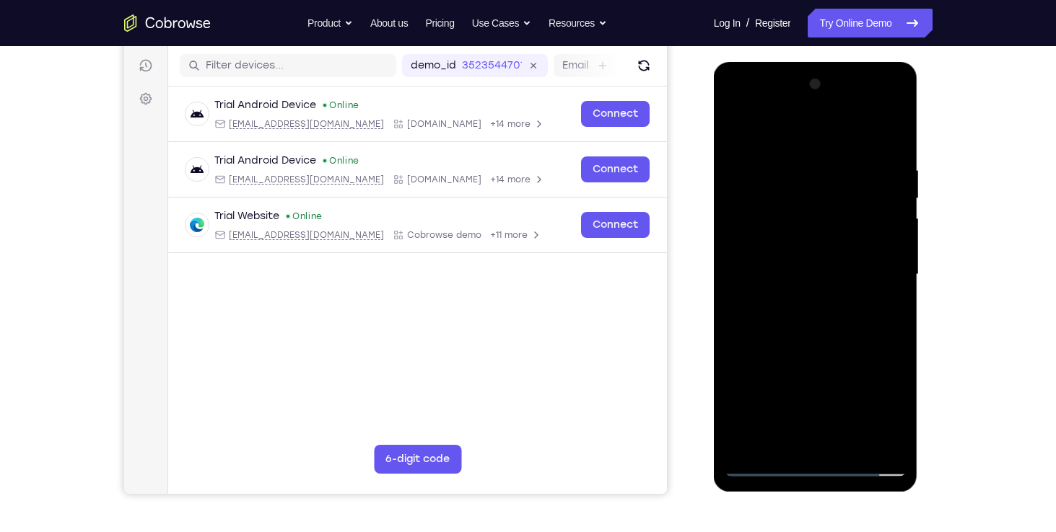
click at [816, 320] on div at bounding box center [815, 275] width 182 height 404
click at [894, 141] on div at bounding box center [815, 275] width 182 height 404
click at [844, 445] on div at bounding box center [815, 275] width 182 height 404
click at [856, 442] on div at bounding box center [815, 275] width 182 height 404
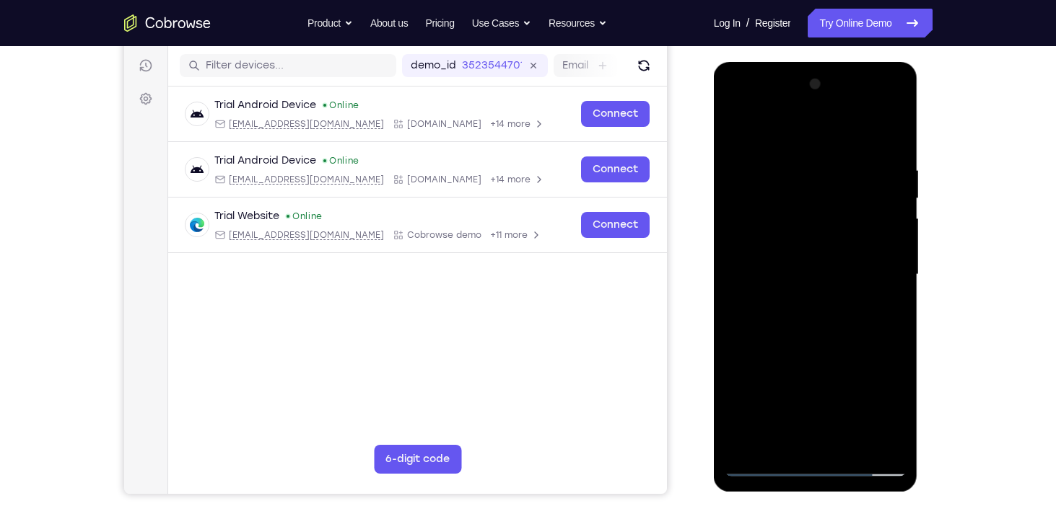
click at [824, 336] on div at bounding box center [815, 275] width 182 height 404
drag, startPoint x: 812, startPoint y: 417, endPoint x: 876, endPoint y: 300, distance: 133.4
click at [876, 300] on div at bounding box center [815, 275] width 182 height 404
drag, startPoint x: 841, startPoint y: 402, endPoint x: 863, endPoint y: 213, distance: 190.3
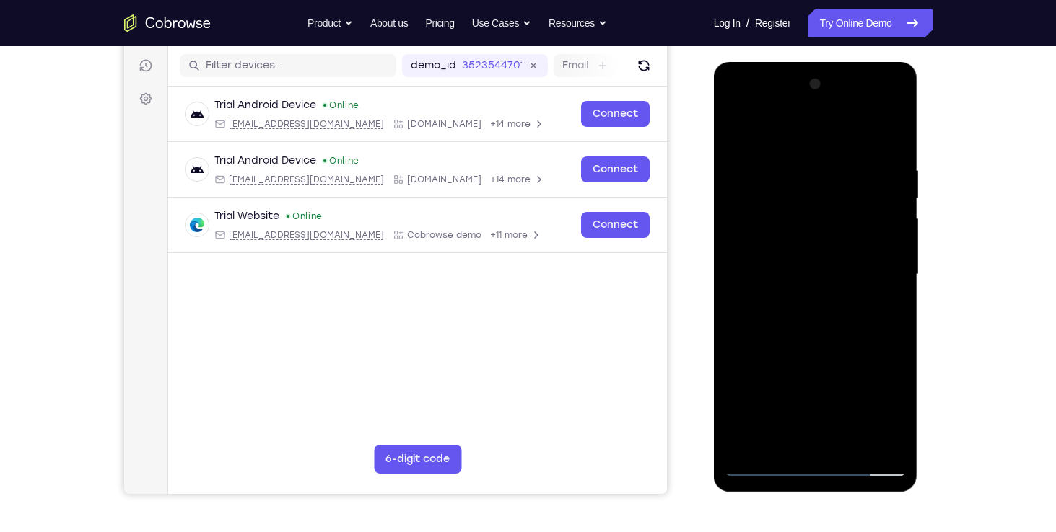
click at [863, 213] on div at bounding box center [815, 275] width 182 height 404
drag, startPoint x: 834, startPoint y: 385, endPoint x: 859, endPoint y: 211, distance: 176.4
click at [859, 211] on div at bounding box center [815, 275] width 182 height 404
drag, startPoint x: 802, startPoint y: 346, endPoint x: 839, endPoint y: 167, distance: 182.7
click at [839, 167] on div at bounding box center [815, 275] width 182 height 404
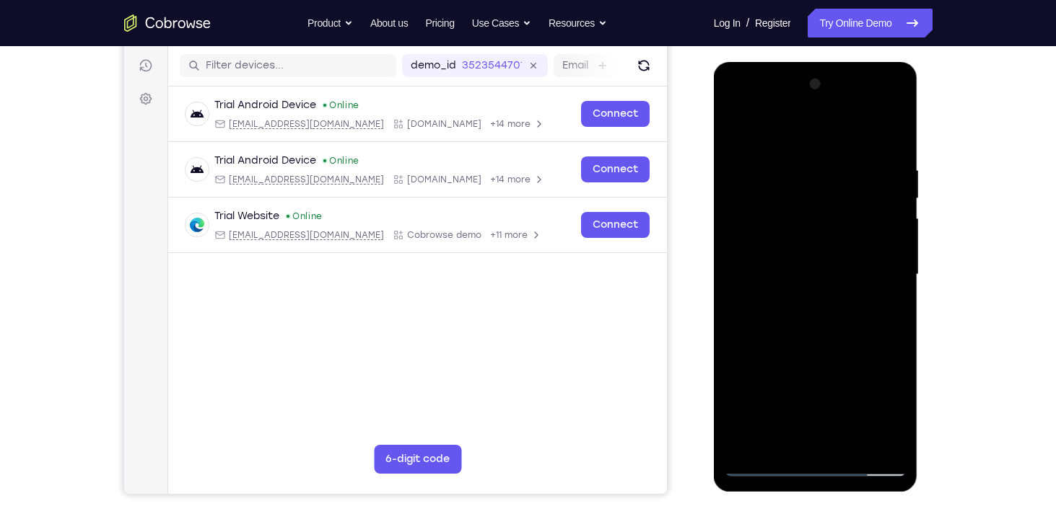
drag, startPoint x: 830, startPoint y: 355, endPoint x: 836, endPoint y: 295, distance: 60.2
click at [836, 295] on div at bounding box center [815, 275] width 182 height 404
click at [798, 351] on div at bounding box center [815, 275] width 182 height 404
click at [787, 124] on div at bounding box center [815, 275] width 182 height 404
drag, startPoint x: 785, startPoint y: 363, endPoint x: 798, endPoint y: 203, distance: 160.0
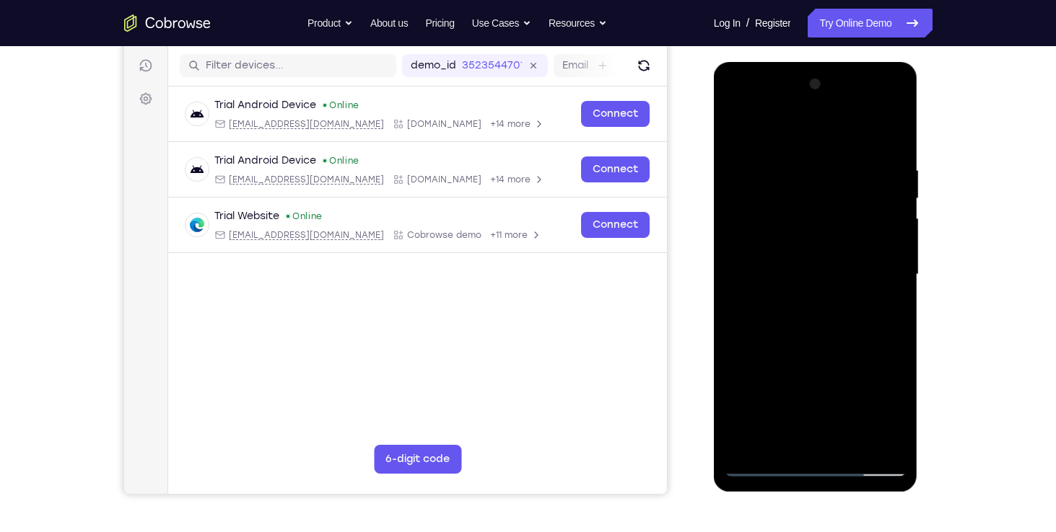
click at [798, 203] on div at bounding box center [815, 275] width 182 height 404
click at [737, 127] on div at bounding box center [815, 275] width 182 height 404
drag, startPoint x: 781, startPoint y: 356, endPoint x: 807, endPoint y: 118, distance: 240.2
click at [807, 118] on div at bounding box center [815, 275] width 182 height 404
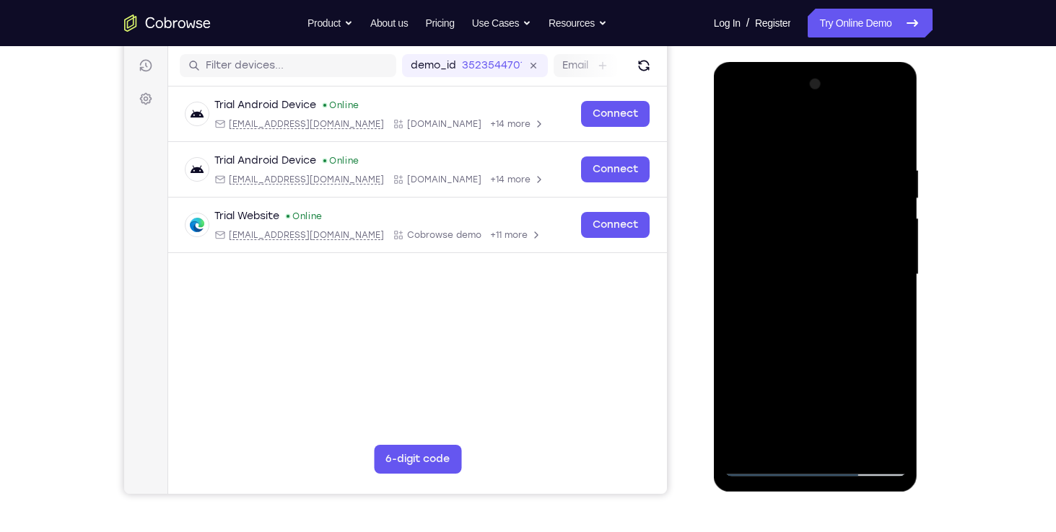
drag, startPoint x: 777, startPoint y: 385, endPoint x: 833, endPoint y: 156, distance: 235.5
click at [833, 156] on div at bounding box center [815, 275] width 182 height 404
drag, startPoint x: 814, startPoint y: 384, endPoint x: 868, endPoint y: 97, distance: 292.2
click at [868, 97] on div at bounding box center [815, 275] width 182 height 404
drag, startPoint x: 833, startPoint y: 349, endPoint x: 863, endPoint y: 182, distance: 170.0
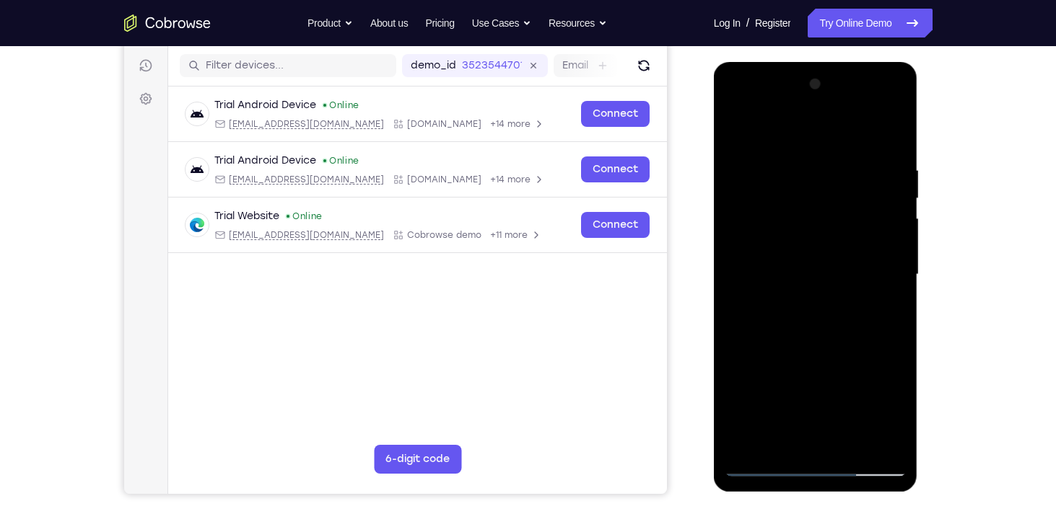
click at [863, 182] on div at bounding box center [815, 275] width 182 height 404
drag, startPoint x: 812, startPoint y: 397, endPoint x: 849, endPoint y: 237, distance: 164.4
click at [849, 237] on div at bounding box center [815, 275] width 182 height 404
drag, startPoint x: 805, startPoint y: 421, endPoint x: 847, endPoint y: 259, distance: 167.7
click at [847, 259] on div at bounding box center [815, 275] width 182 height 404
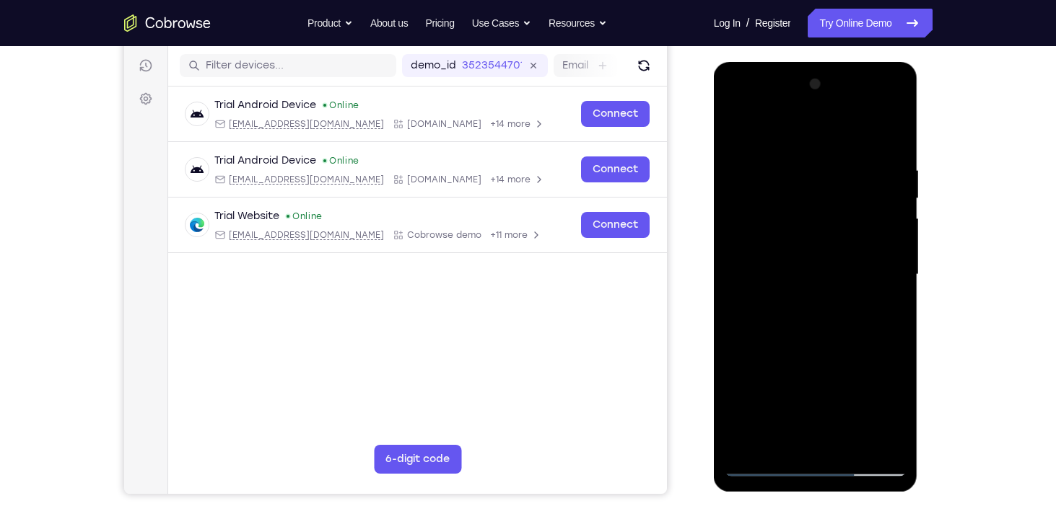
drag, startPoint x: 801, startPoint y: 443, endPoint x: 857, endPoint y: 276, distance: 176.6
click at [857, 276] on div at bounding box center [815, 275] width 182 height 404
drag, startPoint x: 802, startPoint y: 439, endPoint x: 846, endPoint y: 280, distance: 165.4
click at [846, 280] on div at bounding box center [815, 275] width 182 height 404
drag, startPoint x: 818, startPoint y: 363, endPoint x: 849, endPoint y: 245, distance: 122.2
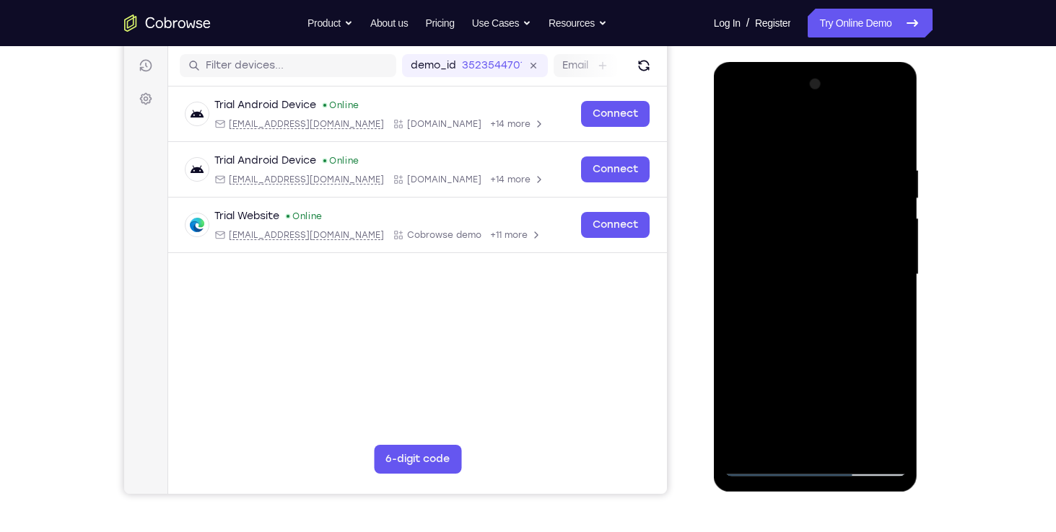
click at [849, 245] on div at bounding box center [815, 275] width 182 height 404
drag, startPoint x: 799, startPoint y: 389, endPoint x: 839, endPoint y: 219, distance: 174.8
click at [839, 219] on div at bounding box center [815, 275] width 182 height 404
drag, startPoint x: 804, startPoint y: 416, endPoint x: 810, endPoint y: 380, distance: 35.9
click at [810, 380] on div at bounding box center [815, 275] width 182 height 404
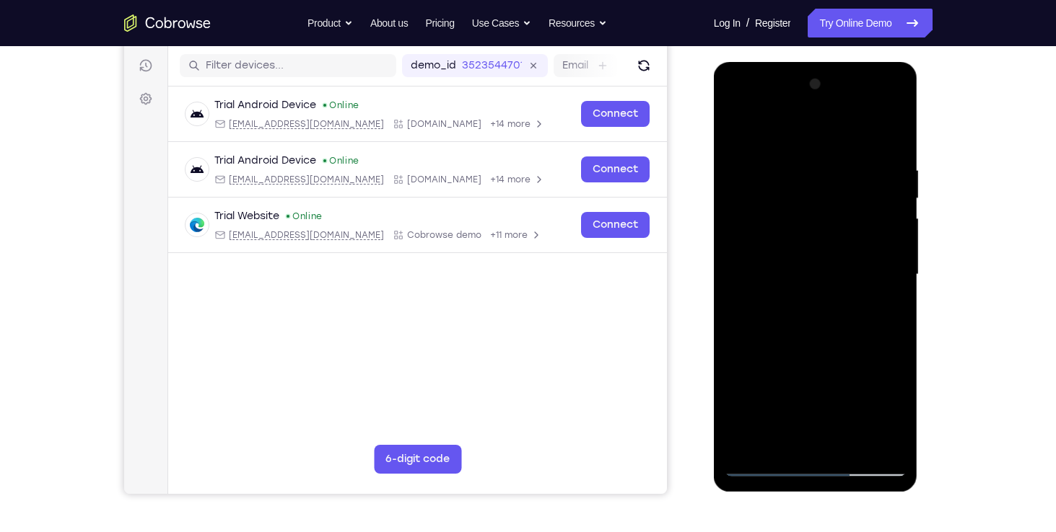
drag, startPoint x: 799, startPoint y: 434, endPoint x: 838, endPoint y: 269, distance: 168.9
click at [838, 269] on div at bounding box center [815, 275] width 182 height 404
drag, startPoint x: 810, startPoint y: 362, endPoint x: 869, endPoint y: 191, distance: 181.0
click at [869, 191] on div at bounding box center [815, 275] width 182 height 404
drag, startPoint x: 801, startPoint y: 343, endPoint x: 793, endPoint y: 385, distance: 43.3
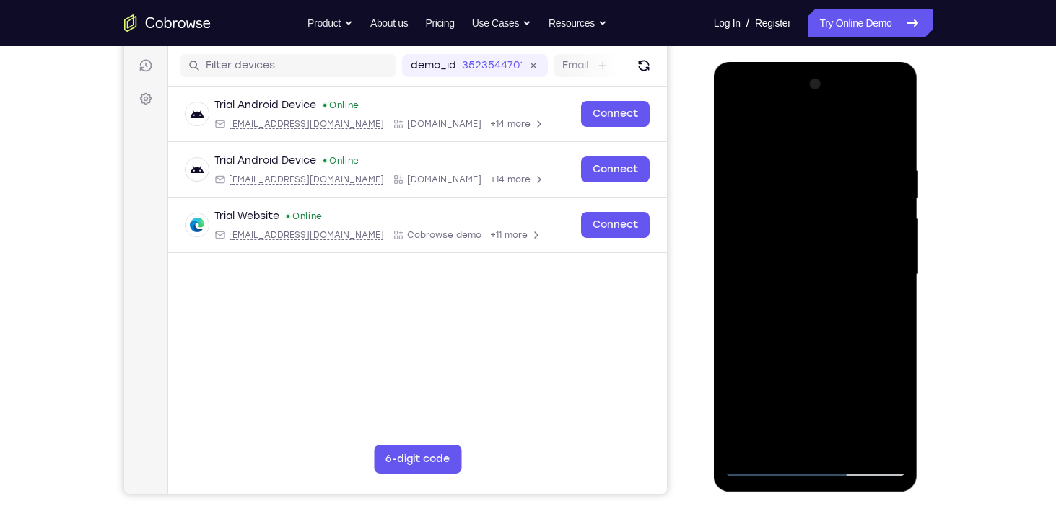
click at [793, 385] on div at bounding box center [815, 275] width 182 height 404
click at [786, 302] on div at bounding box center [815, 275] width 182 height 404
click at [791, 125] on div at bounding box center [815, 275] width 182 height 404
drag, startPoint x: 775, startPoint y: 373, endPoint x: 802, endPoint y: 268, distance: 108.9
click at [802, 268] on div at bounding box center [815, 275] width 182 height 404
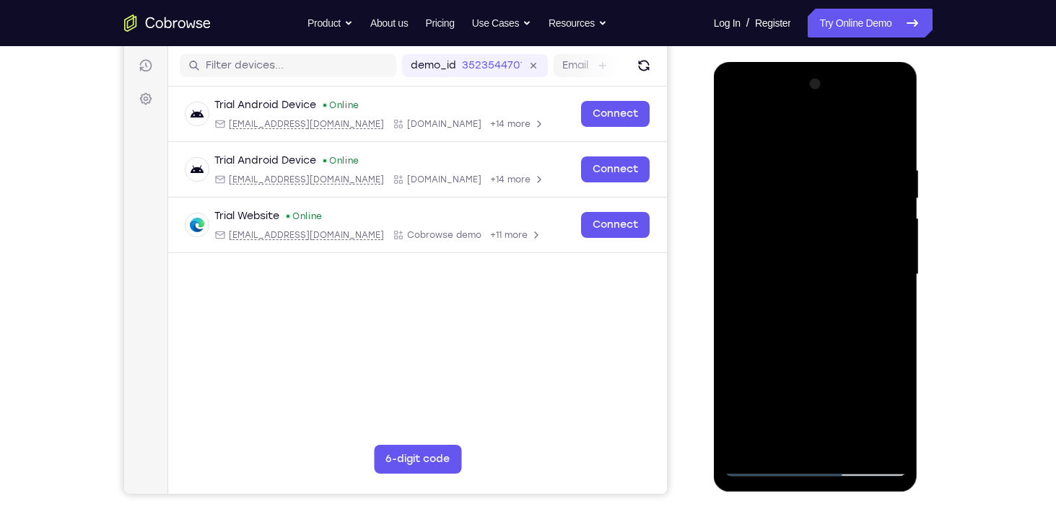
drag, startPoint x: 853, startPoint y: 343, endPoint x: 862, endPoint y: 312, distance: 31.5
click at [862, 312] on div at bounding box center [815, 275] width 182 height 404
click at [758, 316] on div at bounding box center [815, 275] width 182 height 404
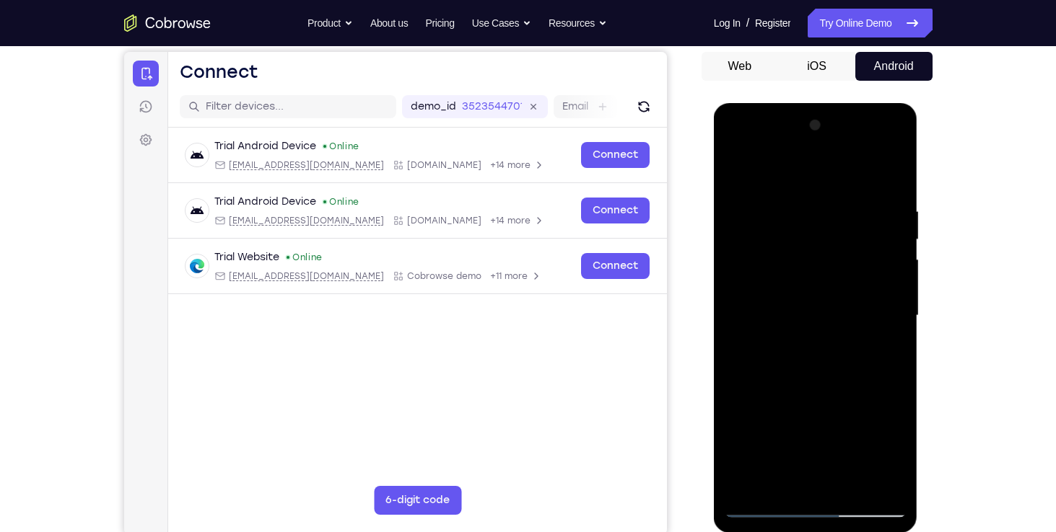
scroll to position [134, 0]
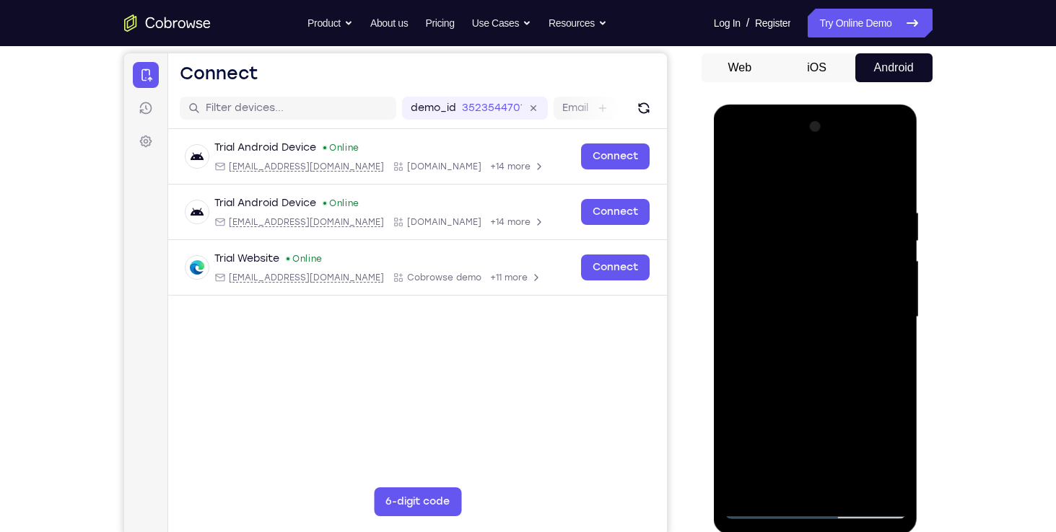
drag, startPoint x: 857, startPoint y: 254, endPoint x: 858, endPoint y: 338, distance: 84.4
click at [858, 338] on div at bounding box center [815, 317] width 182 height 404
click at [895, 312] on div at bounding box center [815, 317] width 182 height 404
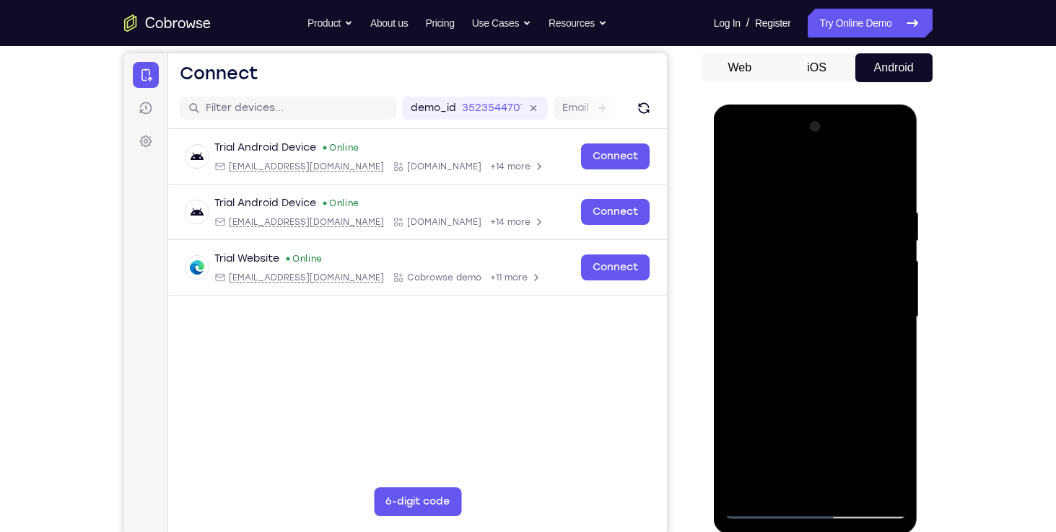
click at [895, 312] on div at bounding box center [815, 317] width 182 height 404
click at [741, 317] on div at bounding box center [815, 317] width 182 height 404
click at [737, 171] on div at bounding box center [815, 317] width 182 height 404
drag, startPoint x: 815, startPoint y: 393, endPoint x: 840, endPoint y: 196, distance: 198.5
click at [840, 196] on div at bounding box center [815, 317] width 182 height 404
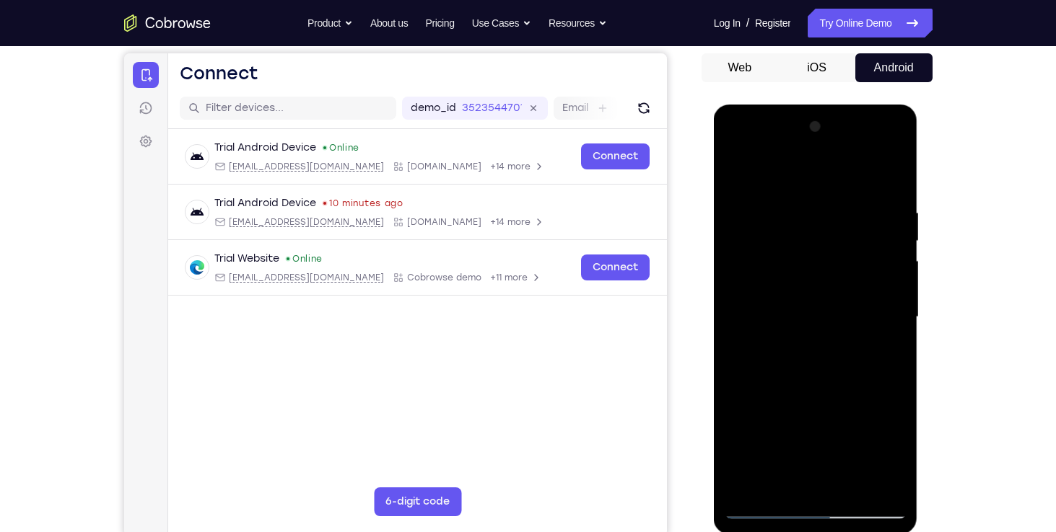
drag, startPoint x: 869, startPoint y: 395, endPoint x: 881, endPoint y: 246, distance: 149.1
click at [881, 246] on div at bounding box center [815, 317] width 182 height 404
drag, startPoint x: 858, startPoint y: 410, endPoint x: 867, endPoint y: 287, distance: 123.0
click at [867, 287] on div at bounding box center [815, 317] width 182 height 404
drag, startPoint x: 836, startPoint y: 455, endPoint x: 869, endPoint y: 323, distance: 136.7
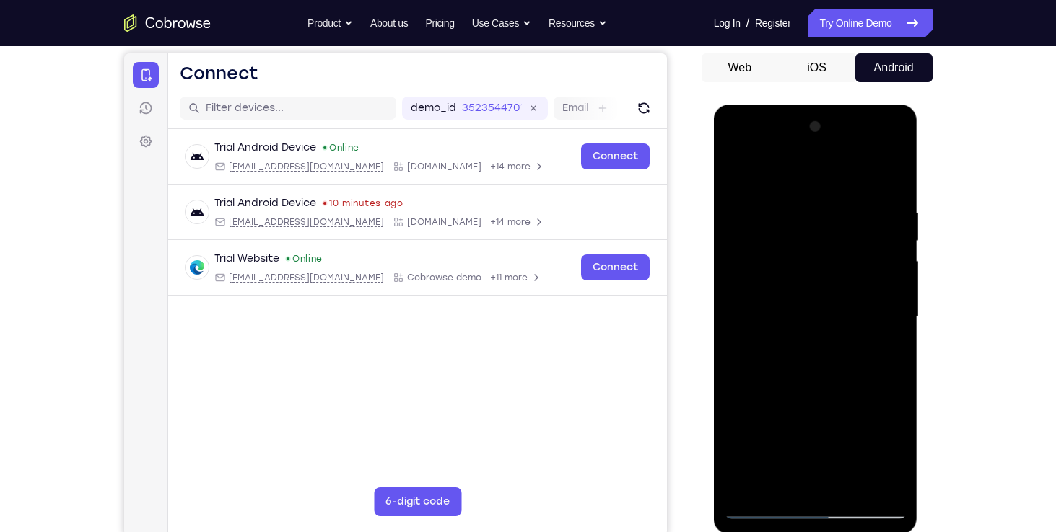
click at [869, 323] on div at bounding box center [815, 317] width 182 height 404
drag, startPoint x: 828, startPoint y: 414, endPoint x: 854, endPoint y: 267, distance: 149.6
click at [854, 267] on div at bounding box center [815, 317] width 182 height 404
drag, startPoint x: 837, startPoint y: 372, endPoint x: 866, endPoint y: 250, distance: 125.3
click at [866, 250] on div at bounding box center [815, 317] width 182 height 404
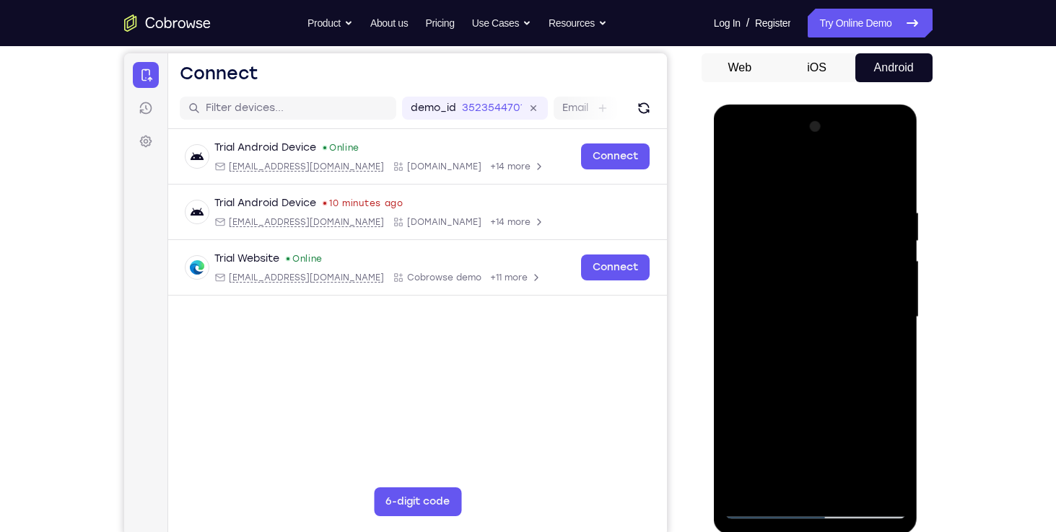
drag, startPoint x: 835, startPoint y: 393, endPoint x: 861, endPoint y: 247, distance: 148.0
click at [861, 247] on div at bounding box center [815, 317] width 182 height 404
drag, startPoint x: 830, startPoint y: 406, endPoint x: 830, endPoint y: 271, distance: 135.6
click at [830, 271] on div at bounding box center [815, 317] width 182 height 404
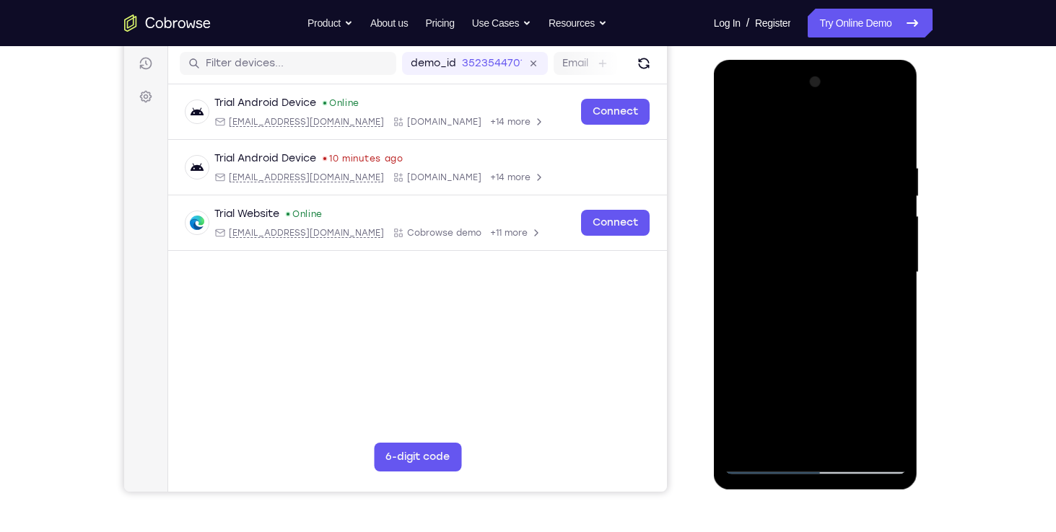
scroll to position [180, 0]
drag, startPoint x: 812, startPoint y: 339, endPoint x: 846, endPoint y: 167, distance: 175.6
click at [846, 167] on div at bounding box center [815, 272] width 182 height 404
drag, startPoint x: 841, startPoint y: 341, endPoint x: 868, endPoint y: 221, distance: 122.7
click at [868, 221] on div at bounding box center [815, 272] width 182 height 404
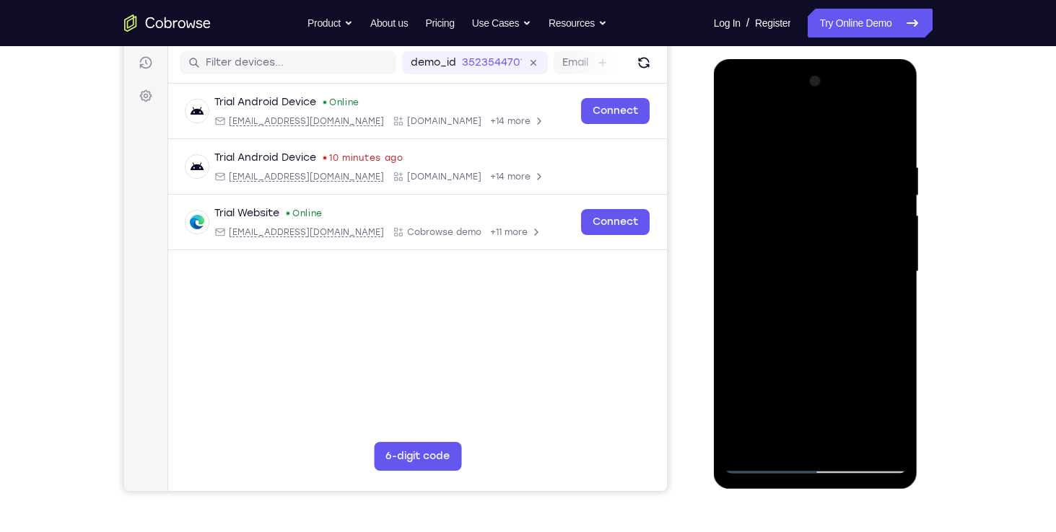
click at [756, 341] on div at bounding box center [815, 272] width 182 height 404
click at [737, 125] on div at bounding box center [815, 272] width 182 height 404
drag, startPoint x: 799, startPoint y: 339, endPoint x: 823, endPoint y: 98, distance: 242.2
click at [823, 98] on div at bounding box center [815, 272] width 182 height 404
drag, startPoint x: 836, startPoint y: 331, endPoint x: 878, endPoint y: 183, distance: 154.6
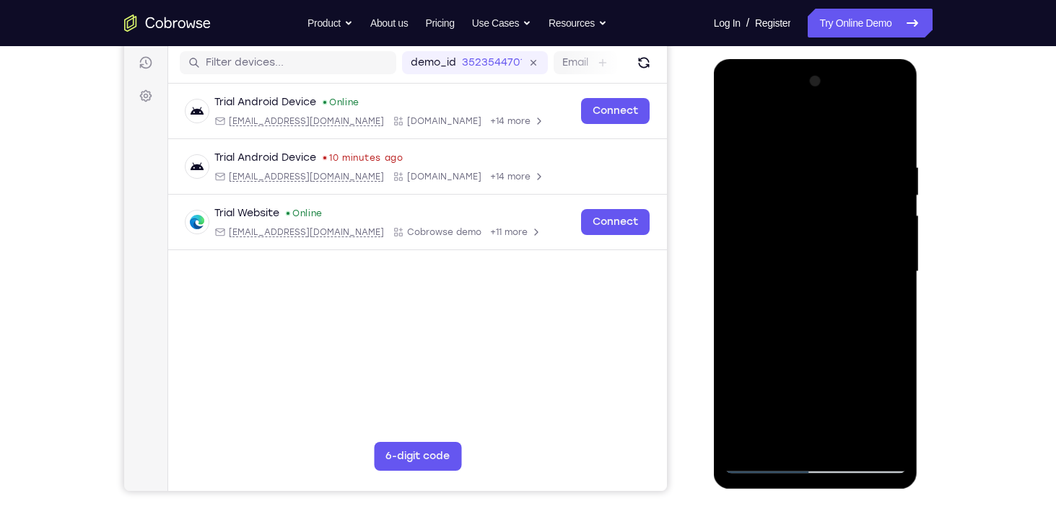
click at [878, 183] on div at bounding box center [815, 272] width 182 height 404
drag, startPoint x: 843, startPoint y: 353, endPoint x: 862, endPoint y: 194, distance: 159.8
click at [862, 194] on div at bounding box center [815, 272] width 182 height 404
drag, startPoint x: 797, startPoint y: 347, endPoint x: 824, endPoint y: 208, distance: 141.8
click at [824, 208] on div at bounding box center [815, 272] width 182 height 404
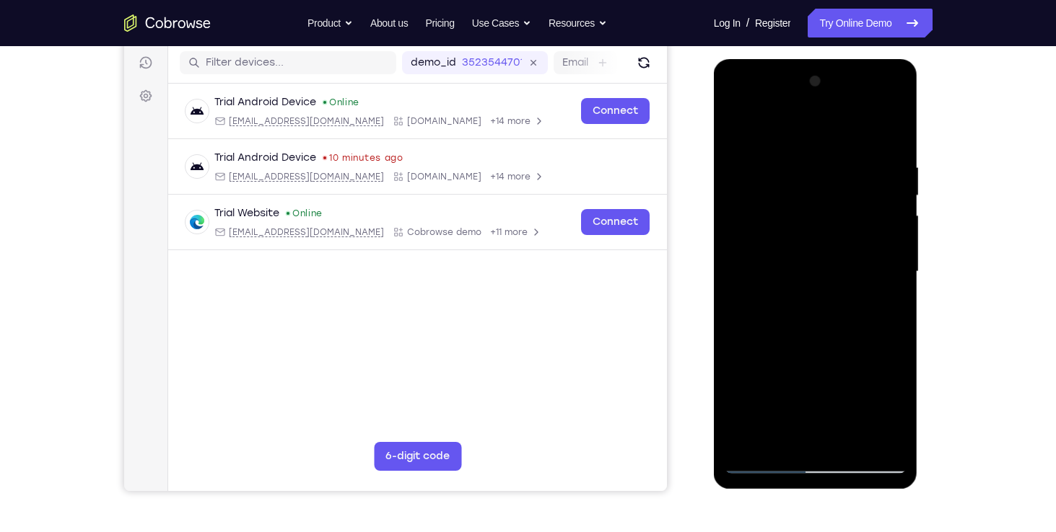
drag, startPoint x: 799, startPoint y: 356, endPoint x: 818, endPoint y: 241, distance: 117.0
click at [818, 241] on div at bounding box center [815, 272] width 182 height 404
click at [739, 126] on div at bounding box center [815, 272] width 182 height 404
click at [730, 128] on div at bounding box center [815, 272] width 182 height 404
drag, startPoint x: 800, startPoint y: 332, endPoint x: 818, endPoint y: 171, distance: 161.8
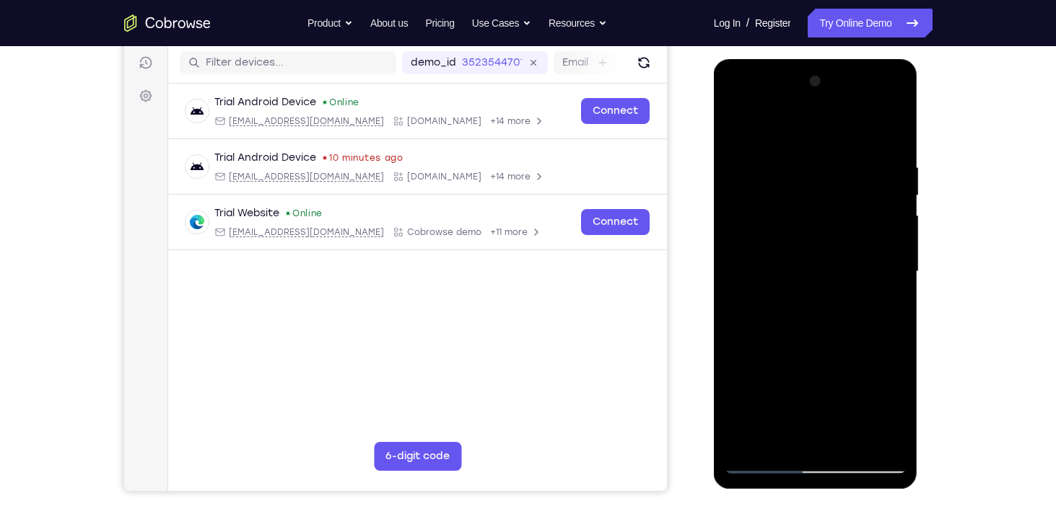
click at [818, 171] on div at bounding box center [815, 272] width 182 height 404
drag, startPoint x: 807, startPoint y: 369, endPoint x: 832, endPoint y: 214, distance: 157.1
click at [832, 214] on div at bounding box center [815, 272] width 182 height 404
drag, startPoint x: 818, startPoint y: 347, endPoint x: 840, endPoint y: 273, distance: 77.6
click at [840, 273] on div at bounding box center [815, 272] width 182 height 404
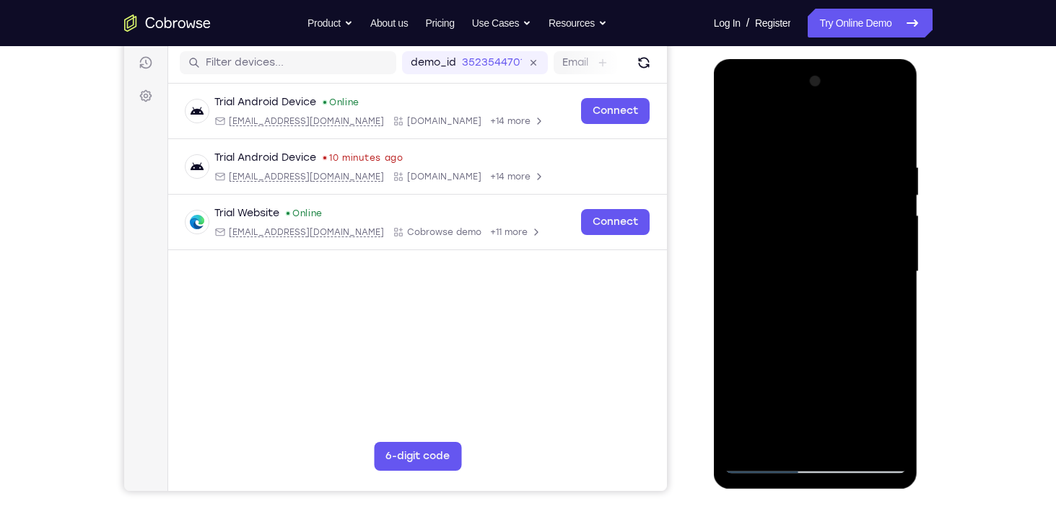
drag, startPoint x: 815, startPoint y: 390, endPoint x: 847, endPoint y: 268, distance: 126.7
click at [847, 268] on div at bounding box center [815, 272] width 182 height 404
drag, startPoint x: 817, startPoint y: 379, endPoint x: 838, endPoint y: 253, distance: 128.0
click at [838, 253] on div at bounding box center [815, 272] width 182 height 404
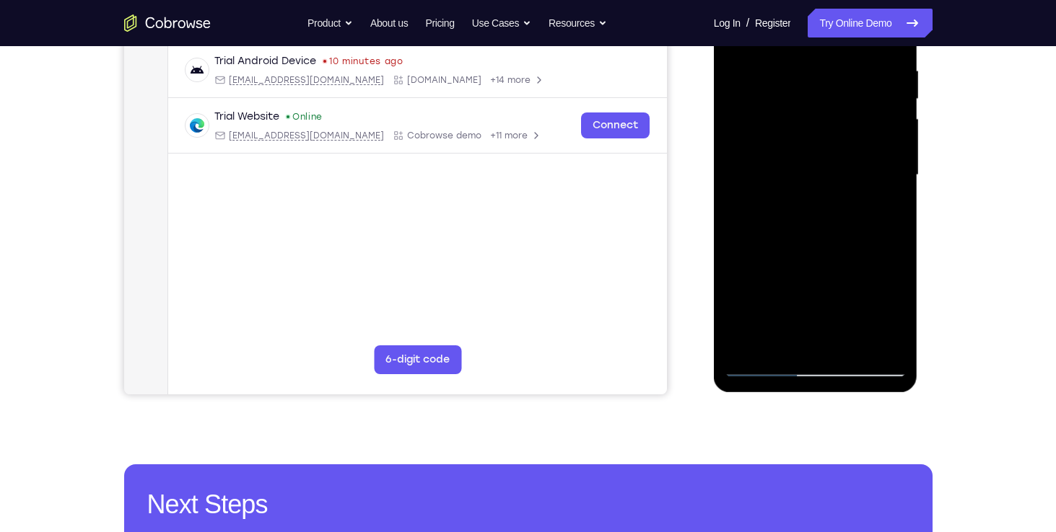
scroll to position [279, 0]
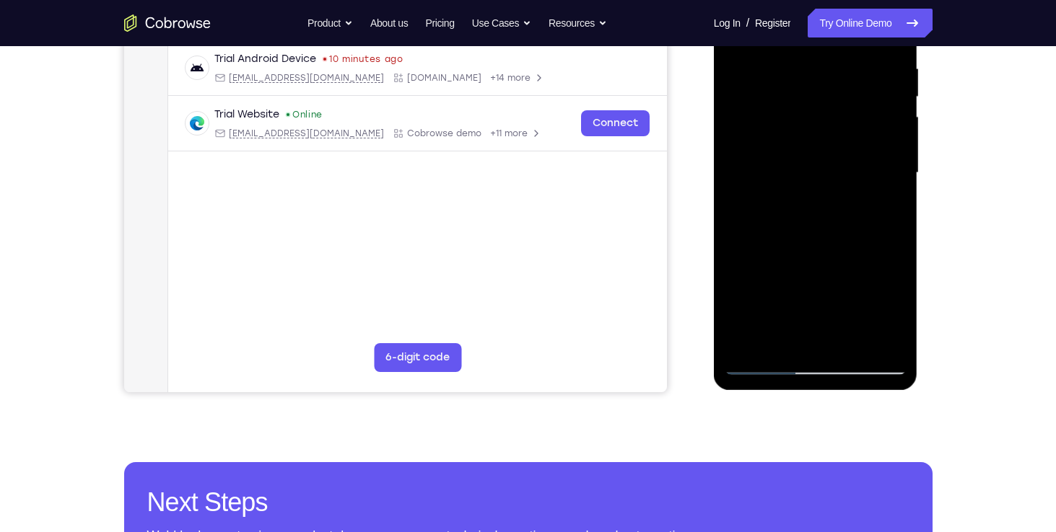
drag, startPoint x: 814, startPoint y: 268, endPoint x: 828, endPoint y: 170, distance: 99.2
click at [828, 170] on div at bounding box center [815, 173] width 182 height 404
drag, startPoint x: 815, startPoint y: 284, endPoint x: 831, endPoint y: 200, distance: 85.3
click at [831, 200] on div at bounding box center [815, 173] width 182 height 404
drag, startPoint x: 815, startPoint y: 311, endPoint x: 834, endPoint y: 207, distance: 105.7
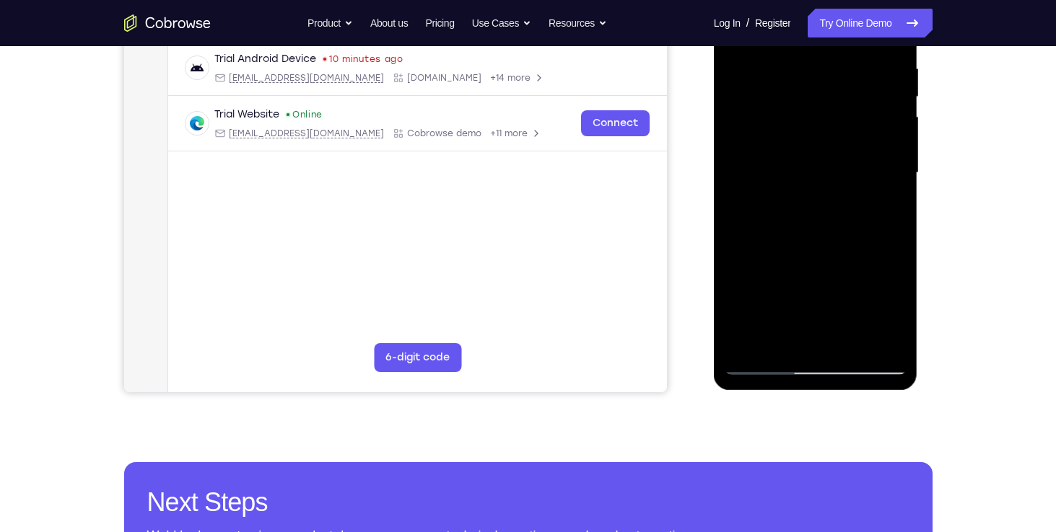
click at [834, 207] on div at bounding box center [815, 173] width 182 height 404
drag, startPoint x: 810, startPoint y: 305, endPoint x: 819, endPoint y: 184, distance: 121.6
click at [819, 184] on div at bounding box center [815, 173] width 182 height 404
drag, startPoint x: 789, startPoint y: 298, endPoint x: 815, endPoint y: 201, distance: 100.6
click at [815, 201] on div at bounding box center [815, 173] width 182 height 404
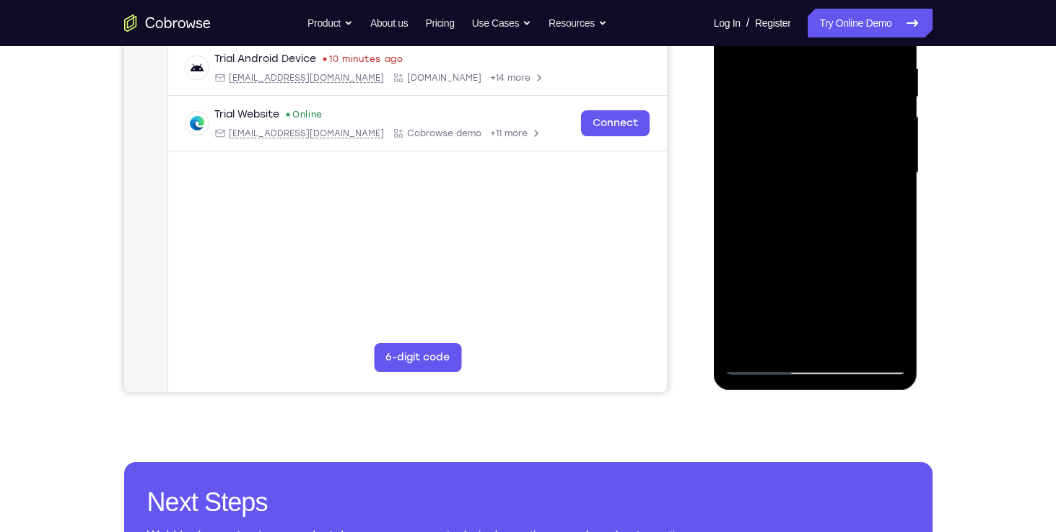
drag, startPoint x: 796, startPoint y: 291, endPoint x: 815, endPoint y: 164, distance: 128.4
click at [815, 164] on div at bounding box center [815, 173] width 182 height 404
drag, startPoint x: 787, startPoint y: 269, endPoint x: 811, endPoint y: 193, distance: 80.1
click at [811, 193] on div at bounding box center [815, 173] width 182 height 404
drag, startPoint x: 804, startPoint y: 253, endPoint x: 809, endPoint y: 214, distance: 38.6
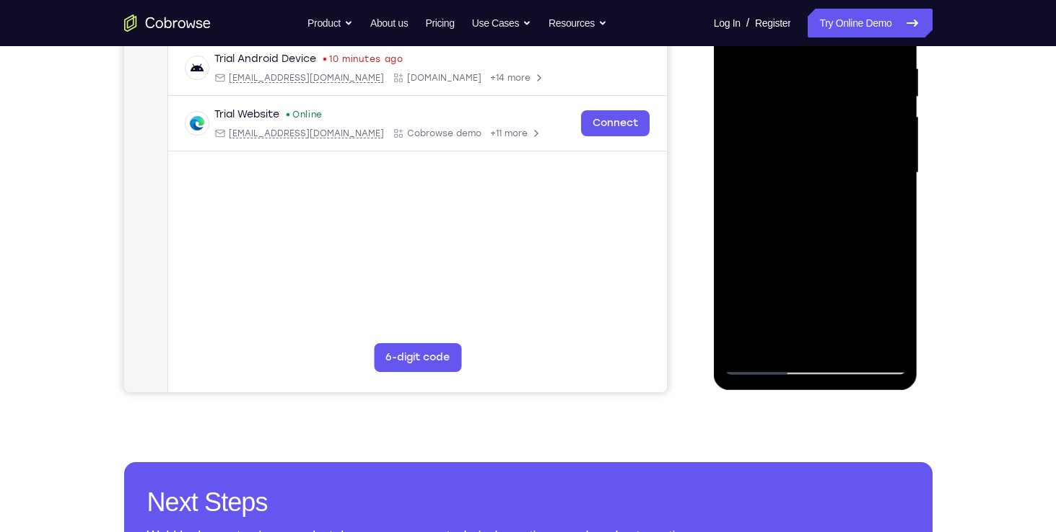
click at [809, 214] on div at bounding box center [815, 173] width 182 height 404
drag, startPoint x: 805, startPoint y: 298, endPoint x: 828, endPoint y: 180, distance: 119.9
click at [828, 180] on div at bounding box center [815, 173] width 182 height 404
drag, startPoint x: 778, startPoint y: 323, endPoint x: 804, endPoint y: 240, distance: 87.6
click at [804, 240] on div at bounding box center [815, 173] width 182 height 404
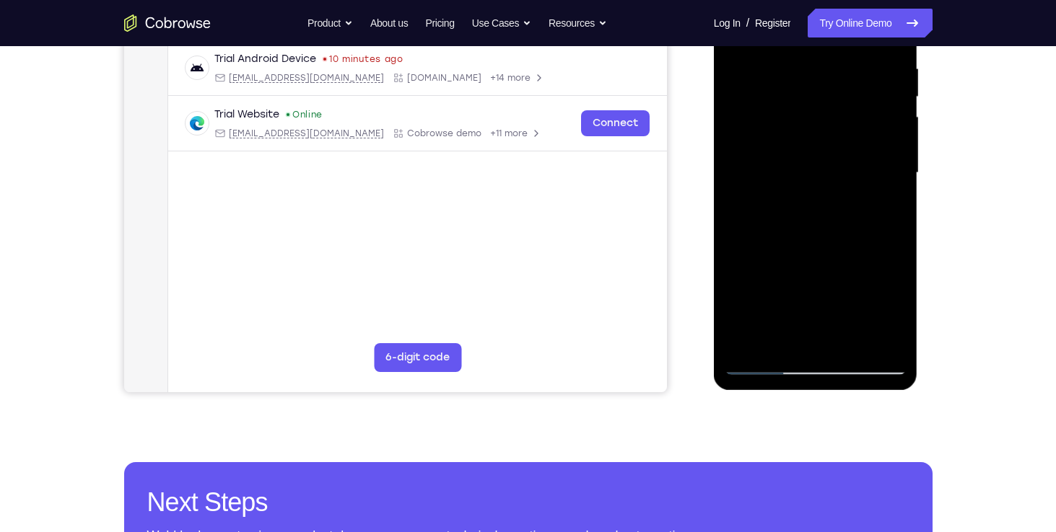
drag, startPoint x: 797, startPoint y: 308, endPoint x: 804, endPoint y: 263, distance: 45.3
click at [804, 263] on div at bounding box center [815, 173] width 182 height 404
drag, startPoint x: 790, startPoint y: 322, endPoint x: 805, endPoint y: 248, distance: 75.0
click at [805, 248] on div at bounding box center [815, 173] width 182 height 404
drag, startPoint x: 794, startPoint y: 303, endPoint x: 813, endPoint y: 219, distance: 85.8
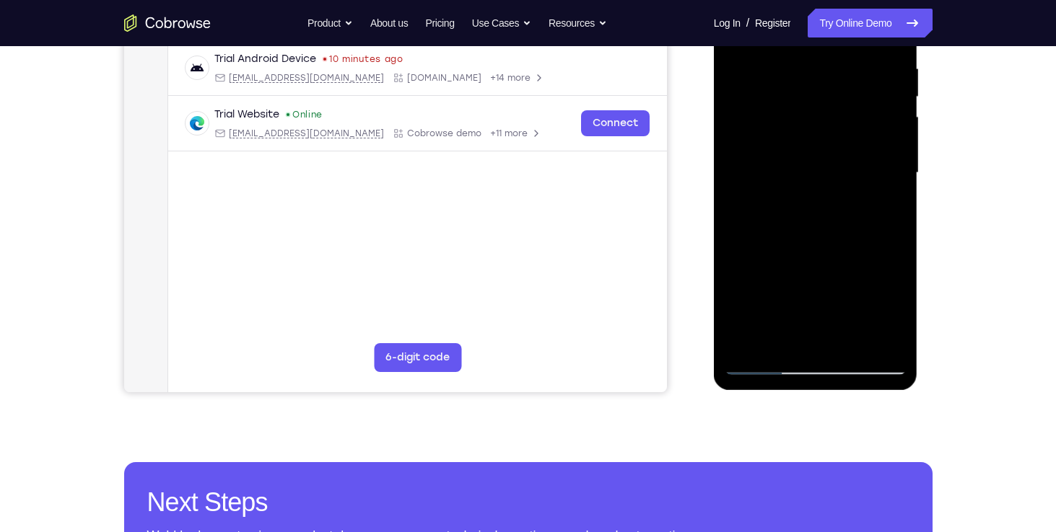
click at [813, 219] on div at bounding box center [815, 173] width 182 height 404
drag, startPoint x: 807, startPoint y: 268, endPoint x: 820, endPoint y: 444, distance: 177.2
click at [820, 393] on html "Online web based iOS Simulators and Android Emulators. Run iPhone, iPad, Mobile…" at bounding box center [817, 176] width 206 height 433
click at [862, 221] on div at bounding box center [815, 173] width 182 height 404
drag, startPoint x: 862, startPoint y: 221, endPoint x: 919, endPoint y: 444, distance: 230.8
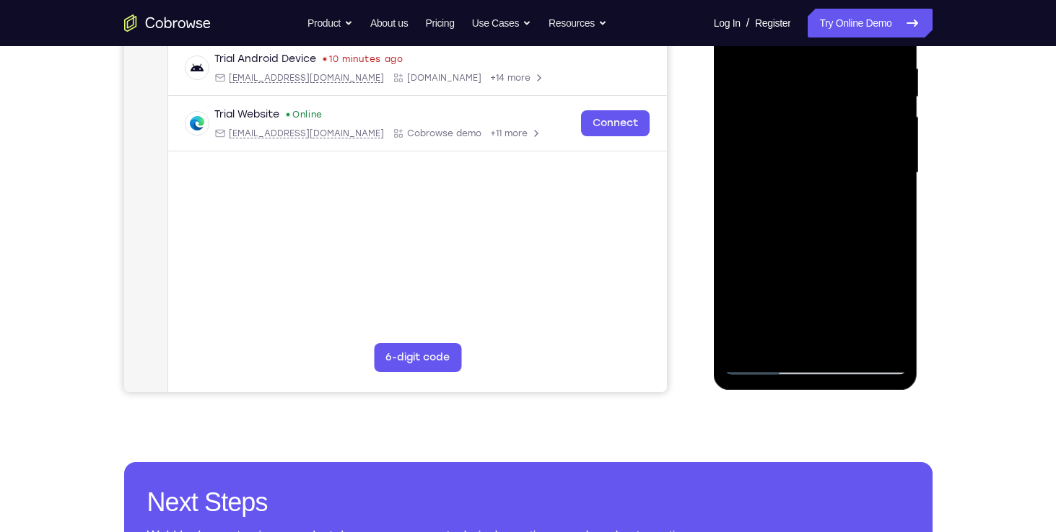
click at [919, 393] on html "Online web based iOS Simulators and Android Emulators. Run iPhone, iPad, Mobile…" at bounding box center [817, 176] width 206 height 433
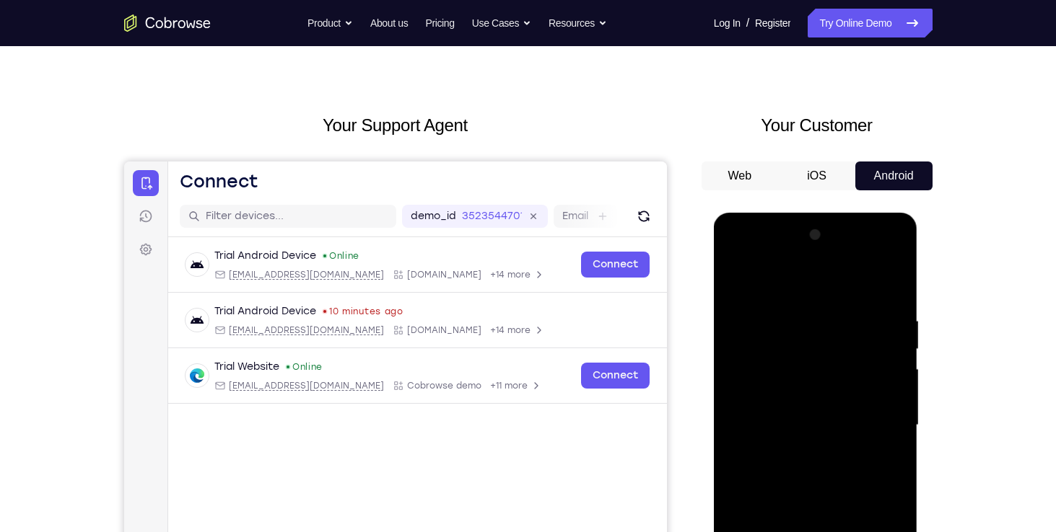
scroll to position [20, 0]
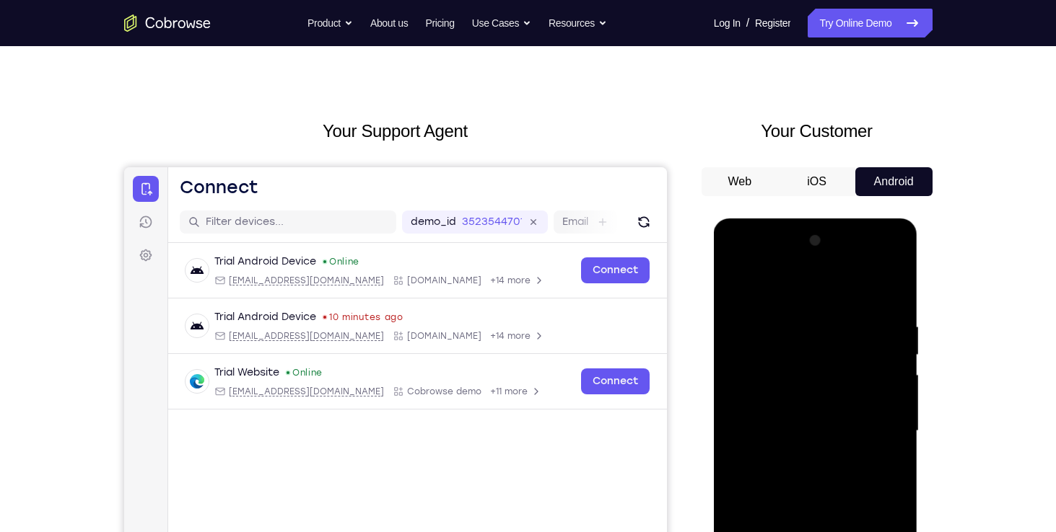
click at [742, 289] on div at bounding box center [815, 431] width 182 height 404
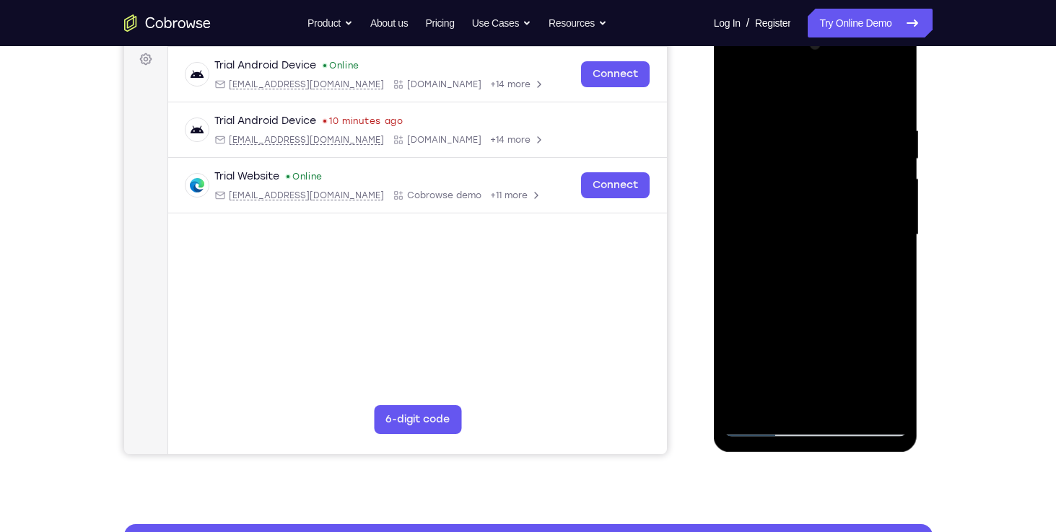
scroll to position [217, 0]
click at [854, 403] on div at bounding box center [815, 234] width 182 height 404
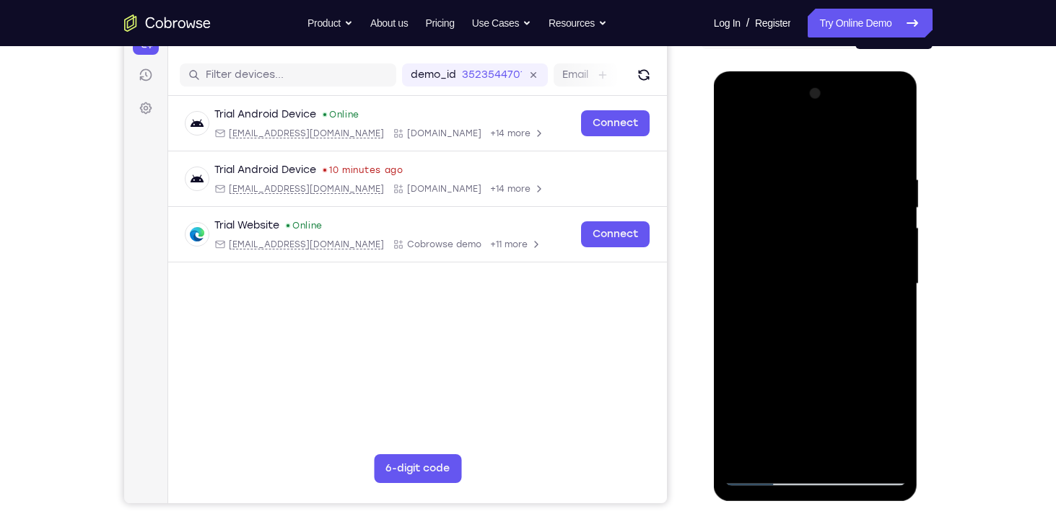
click at [874, 159] on div at bounding box center [815, 284] width 182 height 404
click at [741, 136] on div at bounding box center [815, 284] width 182 height 404
drag, startPoint x: 820, startPoint y: 323, endPoint x: 828, endPoint y: 234, distance: 88.4
click at [828, 234] on div at bounding box center [815, 284] width 182 height 404
drag, startPoint x: 816, startPoint y: 298, endPoint x: 818, endPoint y: 352, distance: 54.2
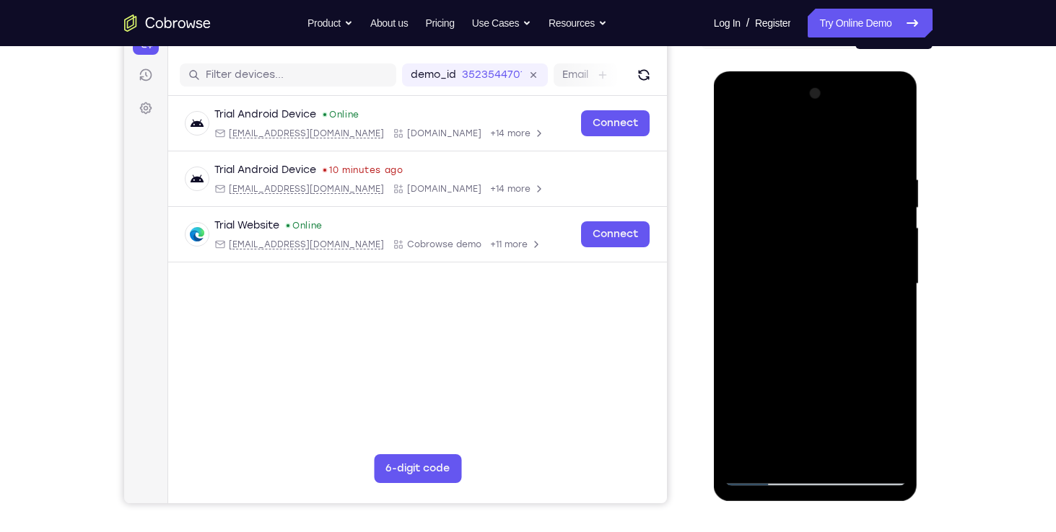
click at [818, 352] on div at bounding box center [815, 284] width 182 height 404
click at [737, 132] on div at bounding box center [815, 284] width 182 height 404
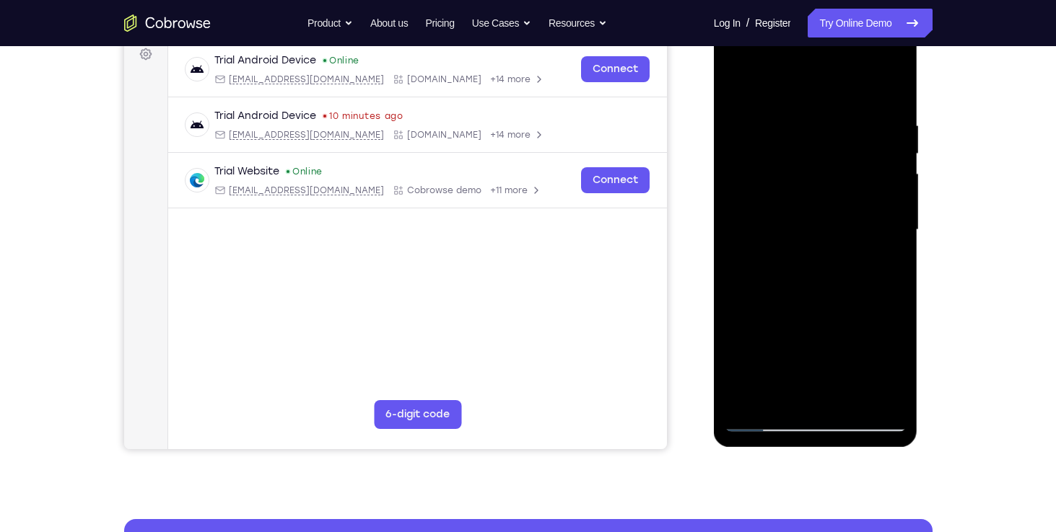
scroll to position [225, 0]
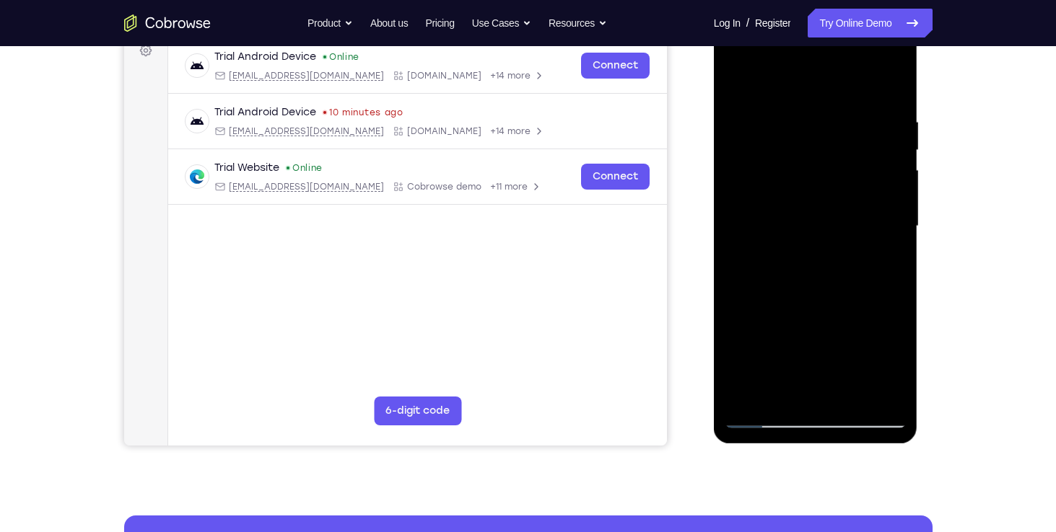
click at [886, 391] on div at bounding box center [815, 227] width 182 height 404
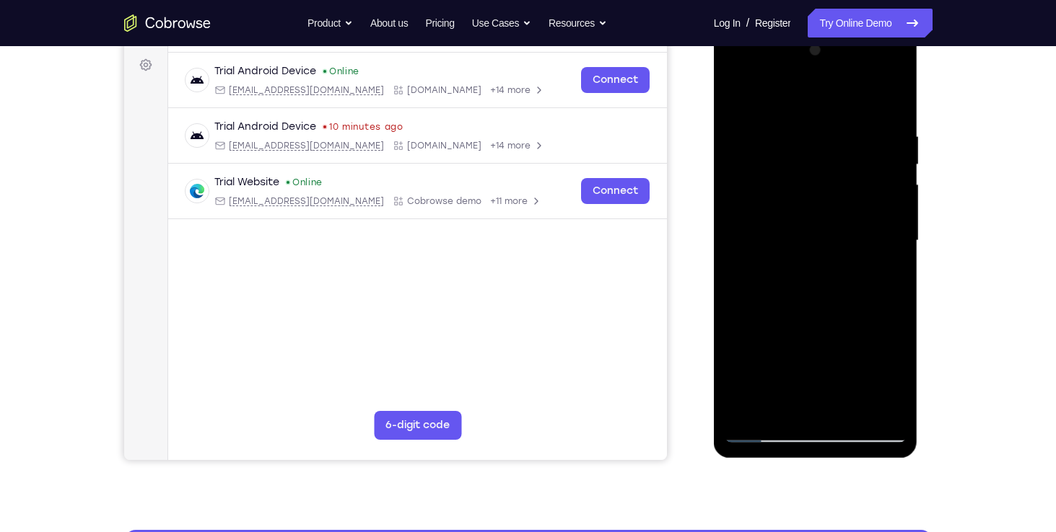
scroll to position [211, 0]
click at [877, 265] on div at bounding box center [815, 241] width 182 height 404
click at [739, 96] on div at bounding box center [815, 241] width 182 height 404
click at [870, 252] on div at bounding box center [815, 241] width 182 height 404
click at [873, 266] on div at bounding box center [815, 241] width 182 height 404
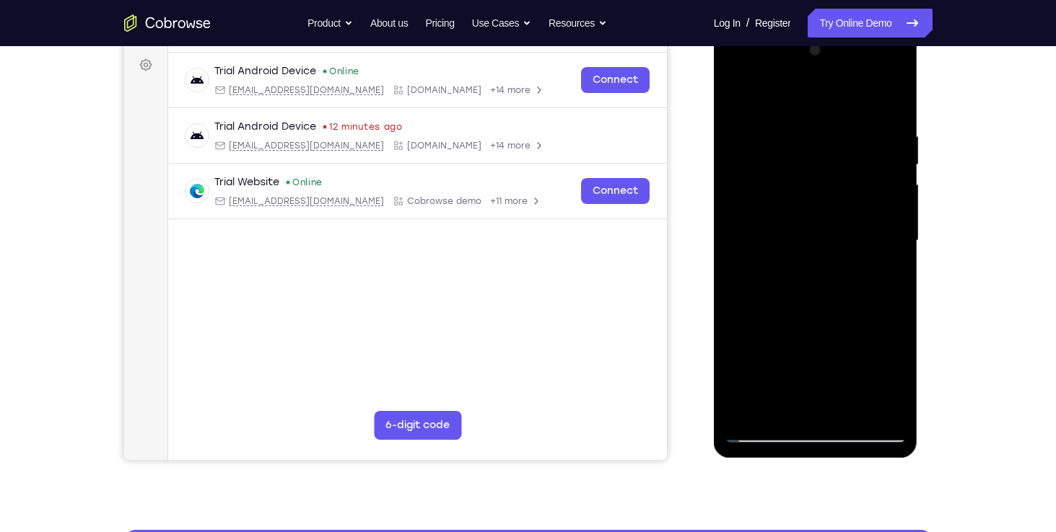
drag, startPoint x: 784, startPoint y: 254, endPoint x: 792, endPoint y: 162, distance: 92.0
click at [792, 162] on div at bounding box center [815, 241] width 182 height 404
click at [737, 216] on div at bounding box center [815, 241] width 182 height 404
drag, startPoint x: 825, startPoint y: 183, endPoint x: 833, endPoint y: 300, distance: 117.8
click at [833, 300] on div at bounding box center [815, 241] width 182 height 404
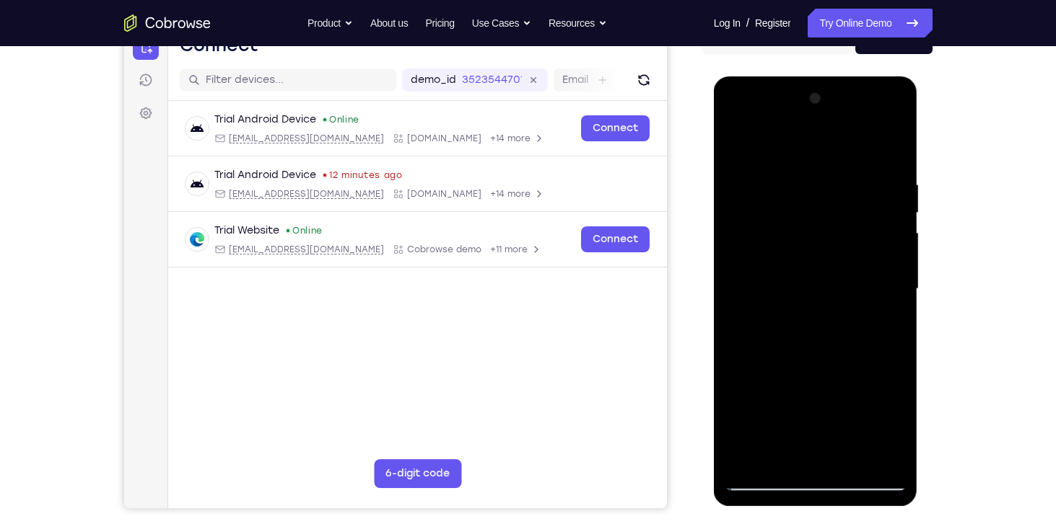
scroll to position [162, 0]
click at [735, 143] on div at bounding box center [815, 290] width 182 height 404
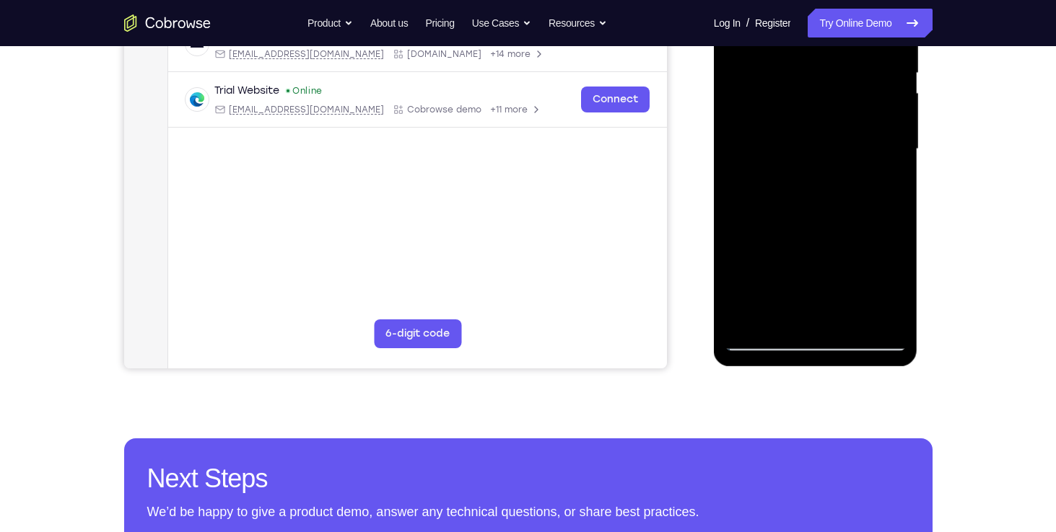
scroll to position [303, 0]
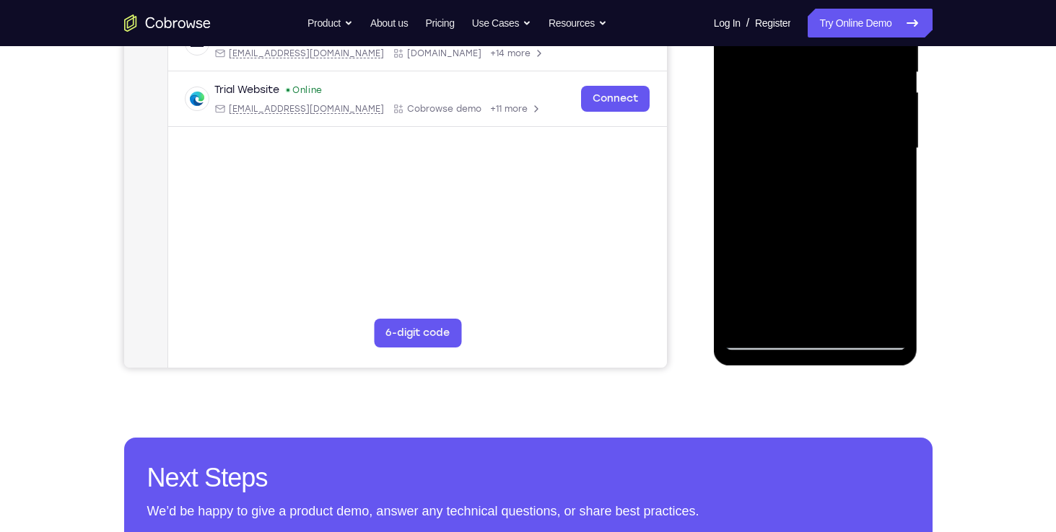
click at [744, 248] on div at bounding box center [815, 149] width 182 height 404
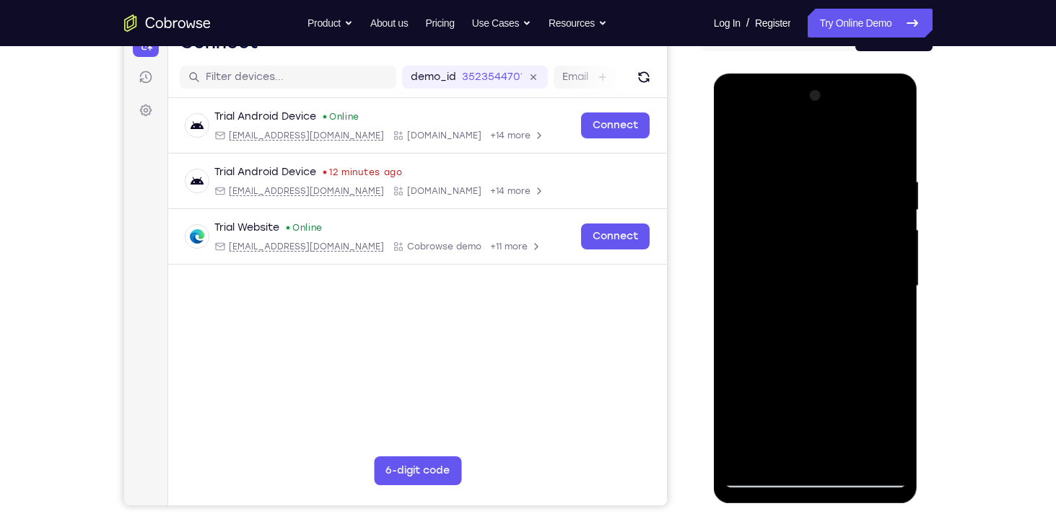
scroll to position [157, 0]
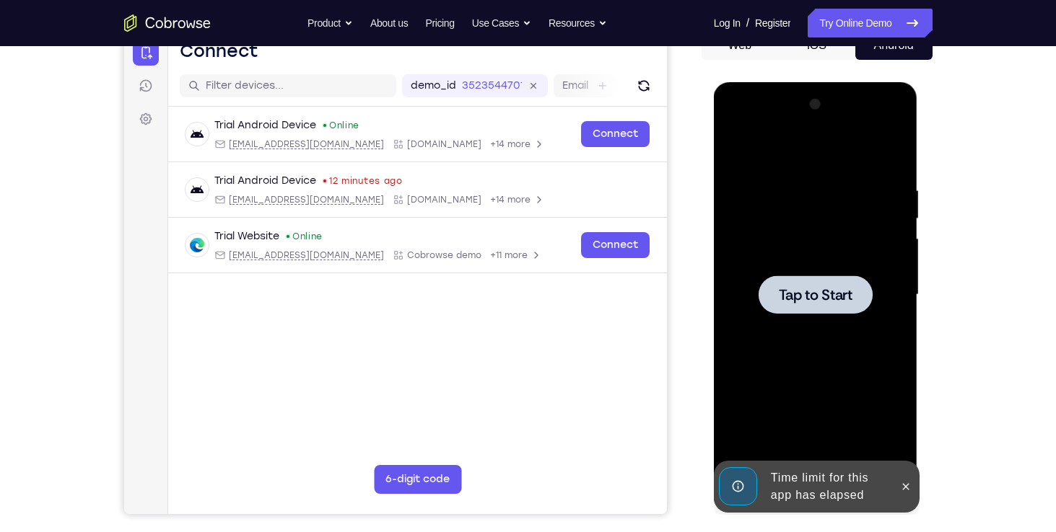
click at [816, 368] on div at bounding box center [815, 295] width 182 height 404
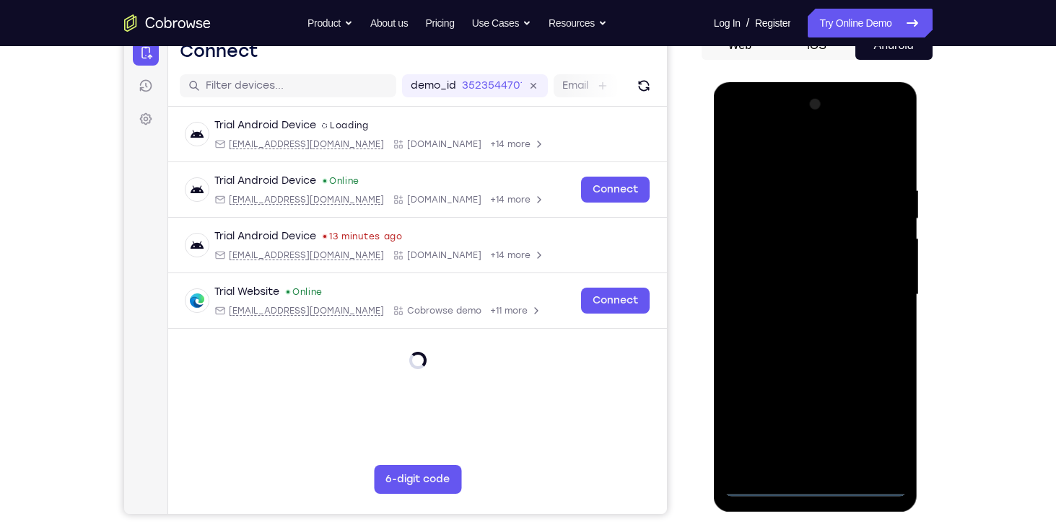
click at [816, 486] on div at bounding box center [815, 295] width 182 height 404
click at [875, 430] on div at bounding box center [815, 295] width 182 height 404
click at [875, 416] on div at bounding box center [815, 295] width 182 height 404
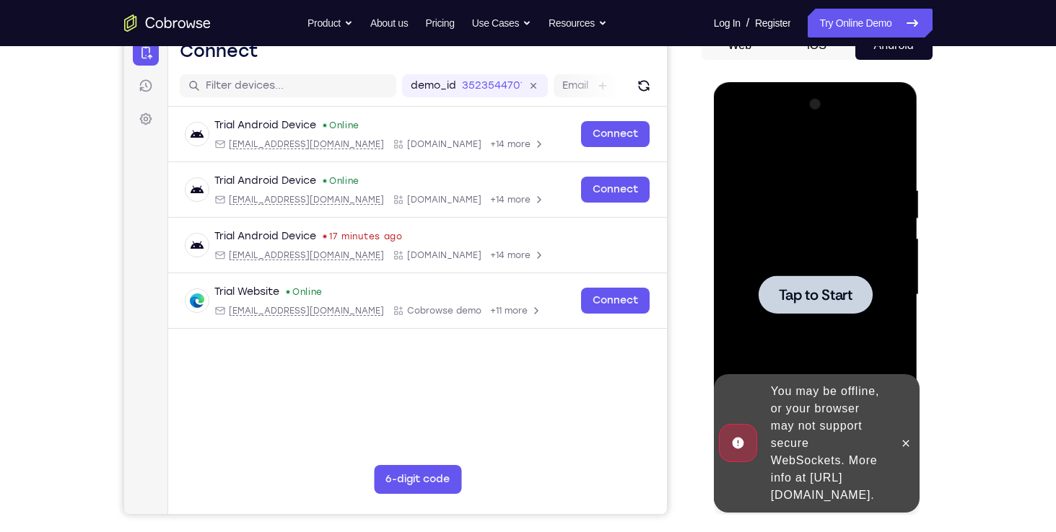
click at [805, 253] on div at bounding box center [815, 295] width 182 height 404
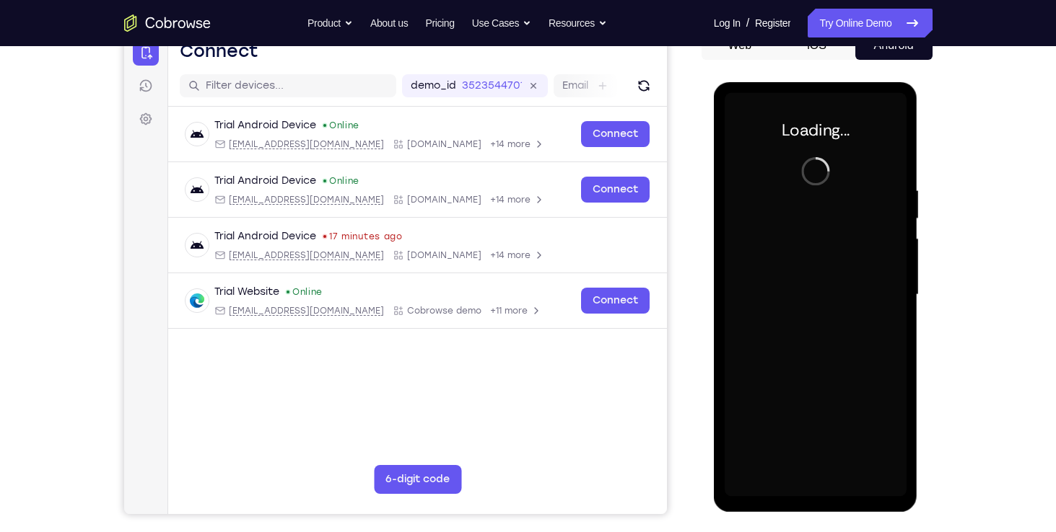
scroll to position [0, 0]
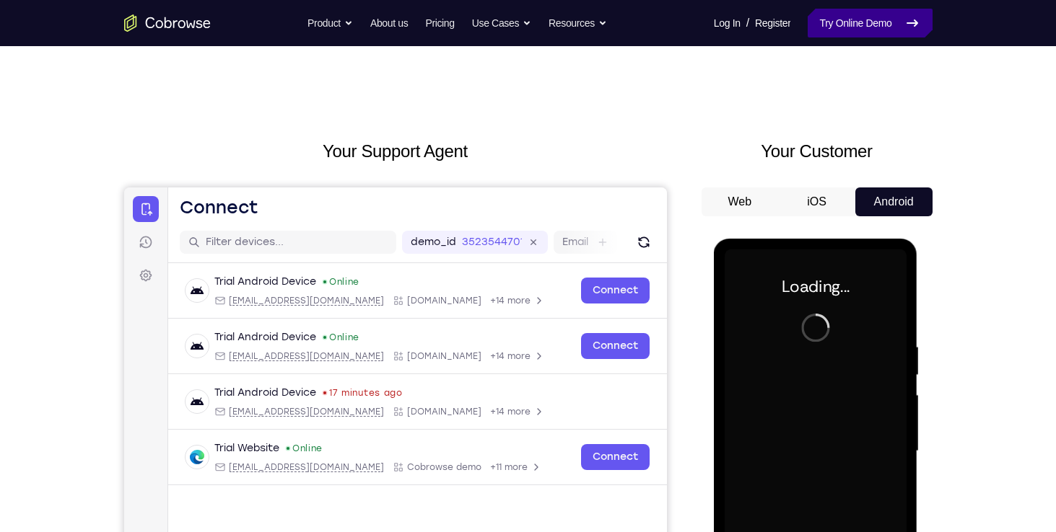
click at [843, 11] on link "Try Online Demo" at bounding box center [869, 23] width 124 height 29
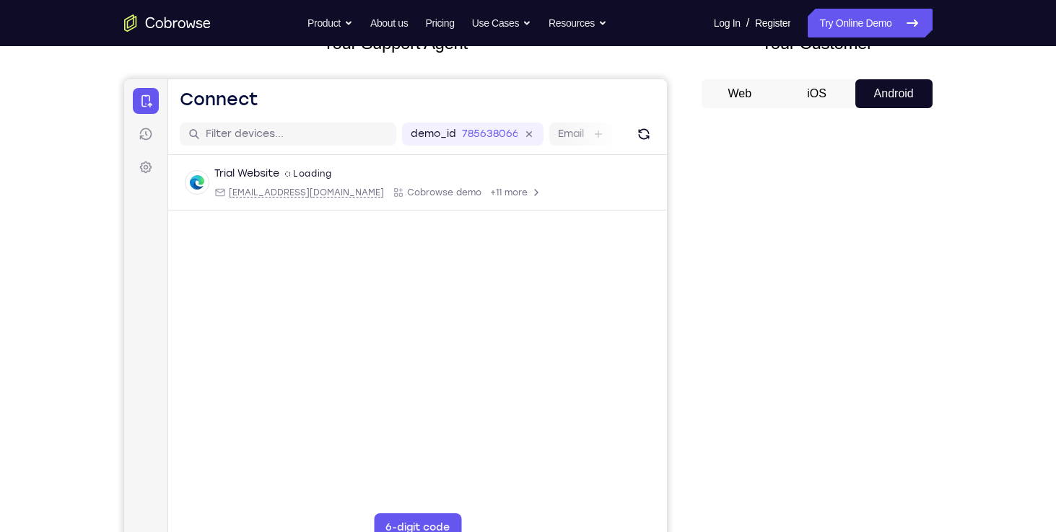
scroll to position [144, 0]
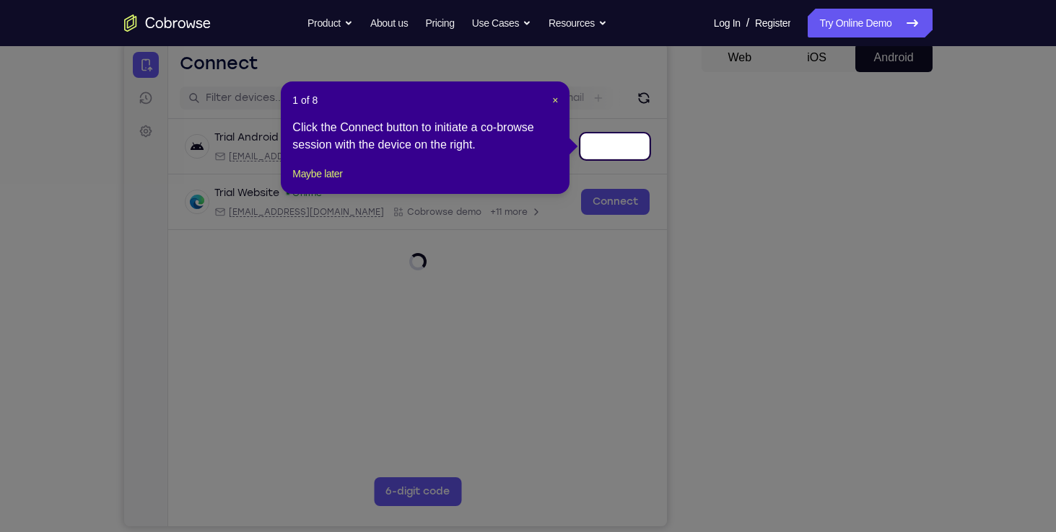
click at [550, 97] on header "1 of 8 ×" at bounding box center [425, 100] width 266 height 14
click at [555, 100] on span "×" at bounding box center [555, 101] width 6 height 12
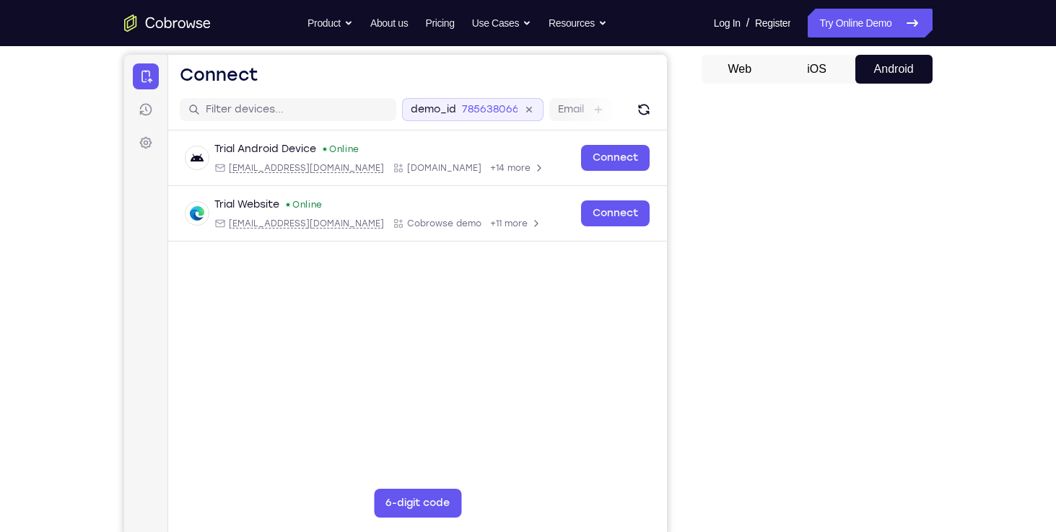
scroll to position [0, 0]
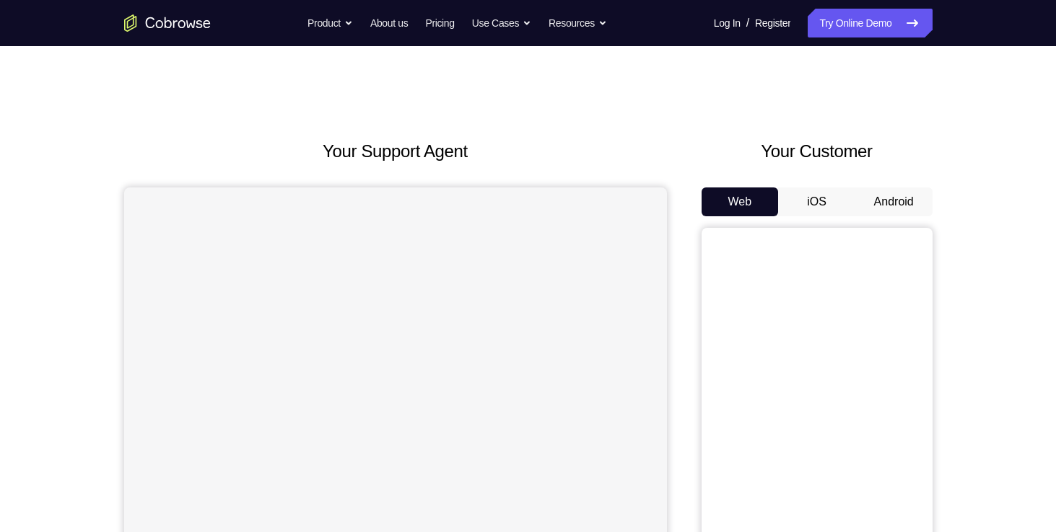
click at [913, 198] on button "Android" at bounding box center [893, 202] width 77 height 29
